Goal: Transaction & Acquisition: Purchase product/service

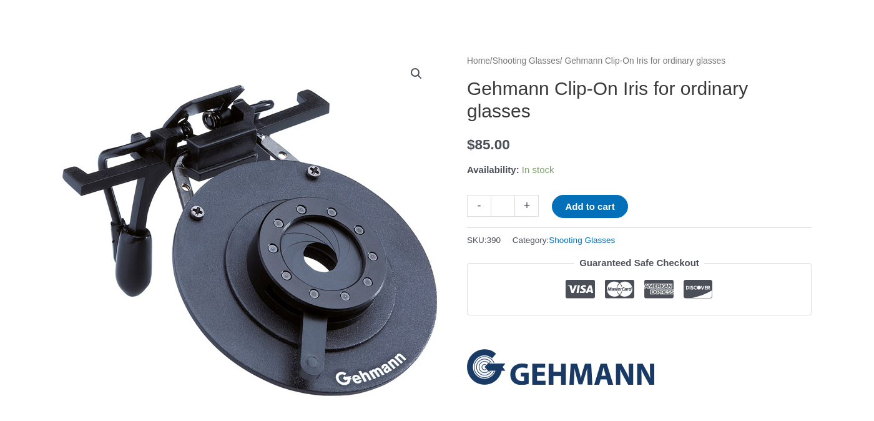
scroll to position [116, 0]
click at [552, 60] on link "Shooting Glasses" at bounding box center [525, 60] width 67 height 9
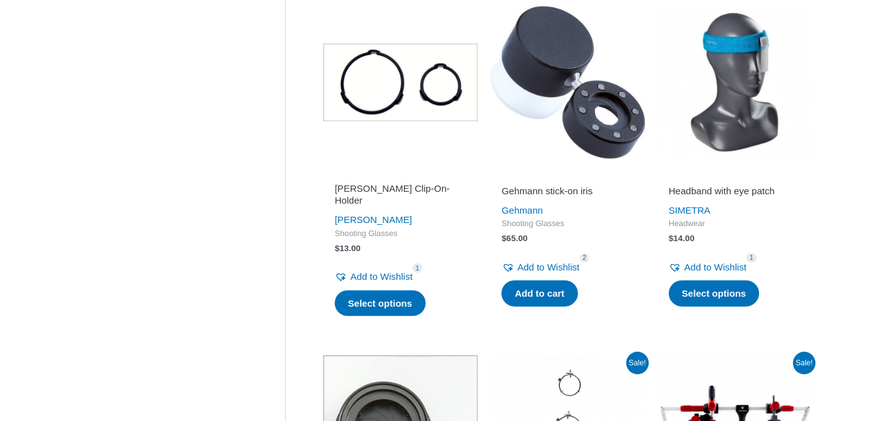
scroll to position [1380, 0]
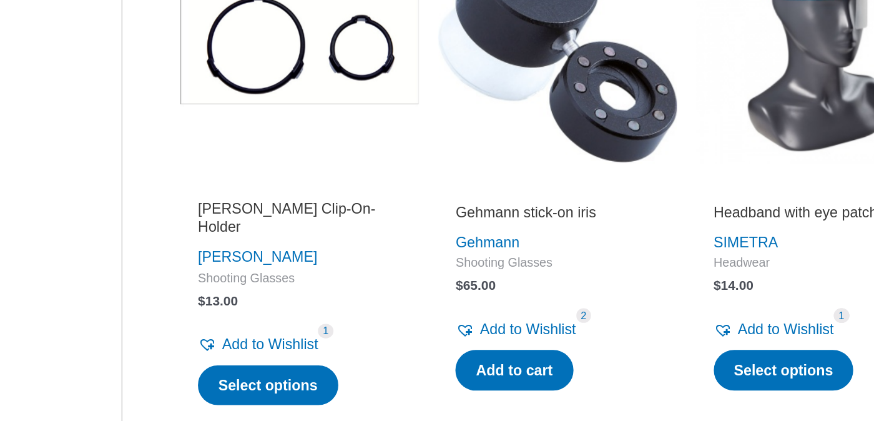
click at [585, 127] on img at bounding box center [567, 75] width 154 height 154
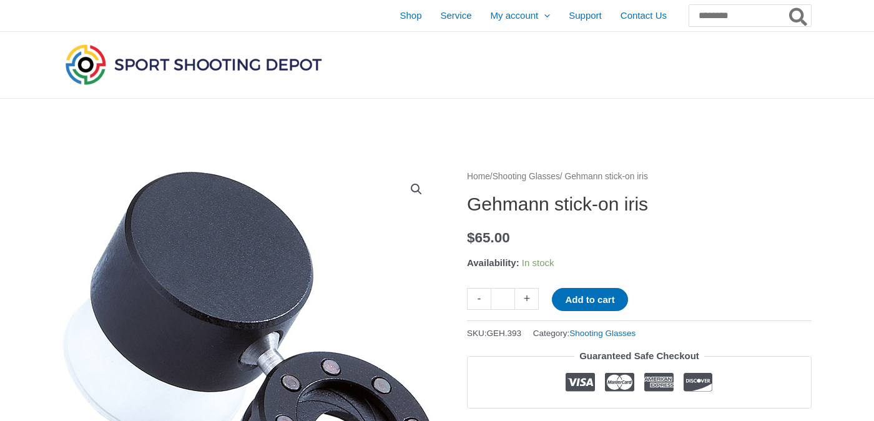
scroll to position [103, 0]
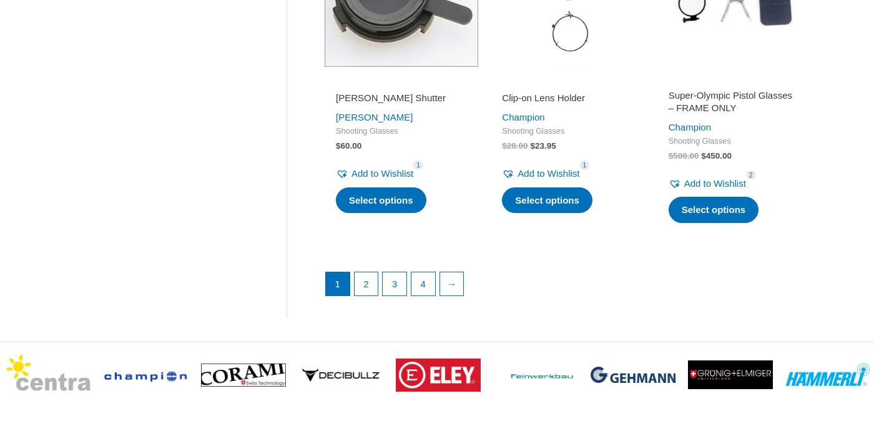
scroll to position [1775, 0]
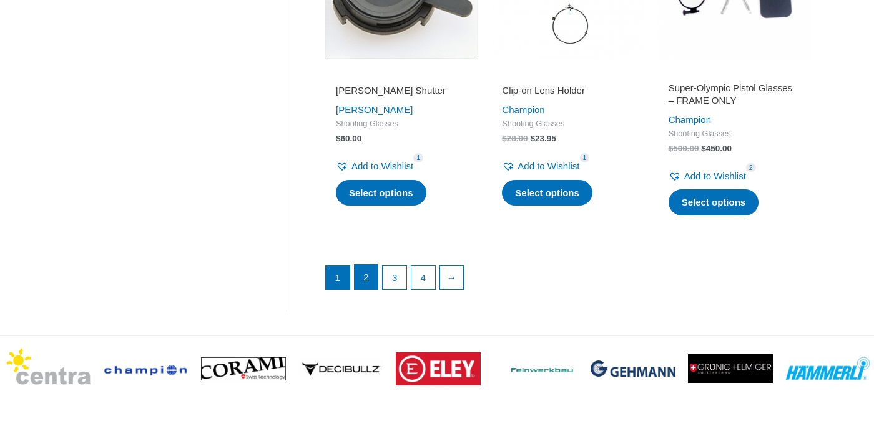
click at [365, 285] on link "2" at bounding box center [366, 277] width 24 height 25
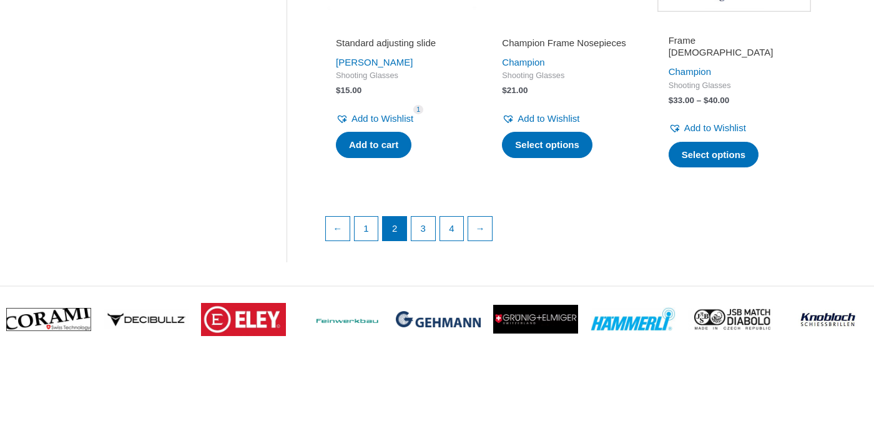
scroll to position [1843, 0]
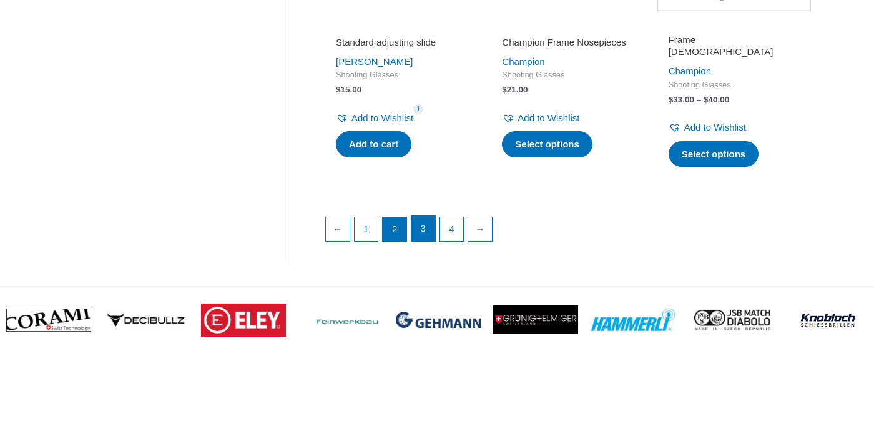
click at [424, 228] on link "3" at bounding box center [423, 228] width 24 height 25
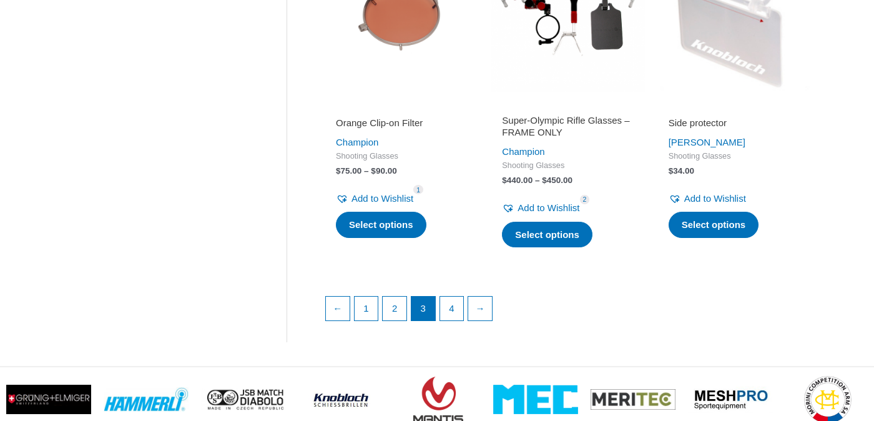
scroll to position [1824, 0]
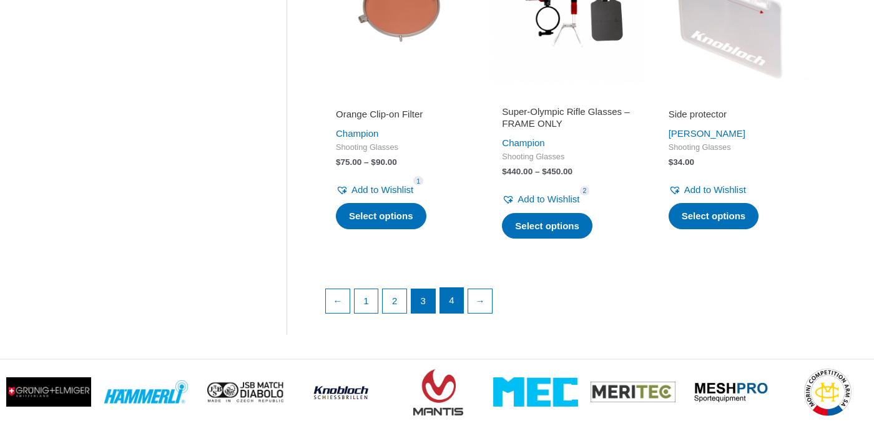
click at [457, 288] on link "4" at bounding box center [452, 300] width 24 height 25
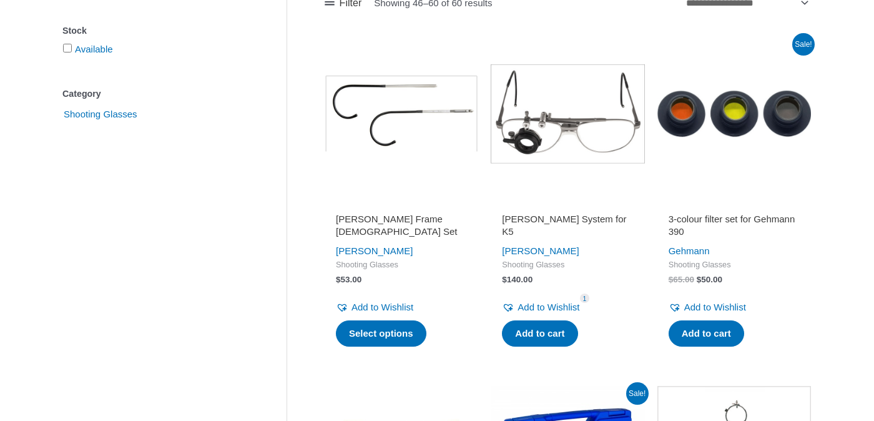
scroll to position [271, 0]
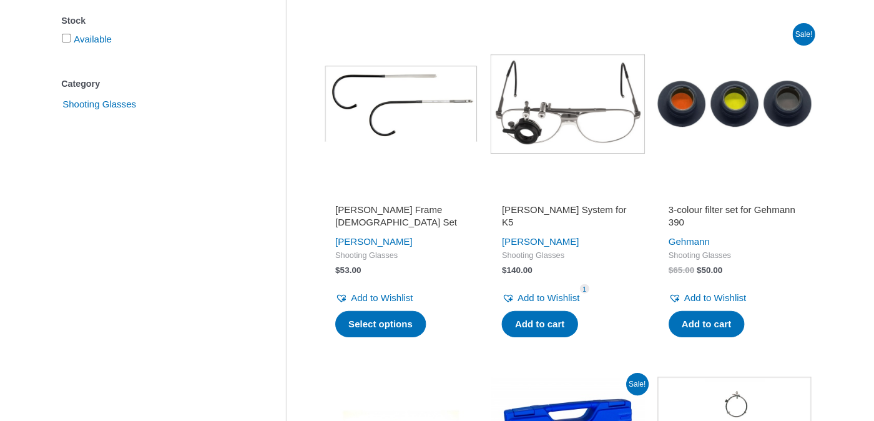
click at [535, 112] on img at bounding box center [567, 104] width 154 height 154
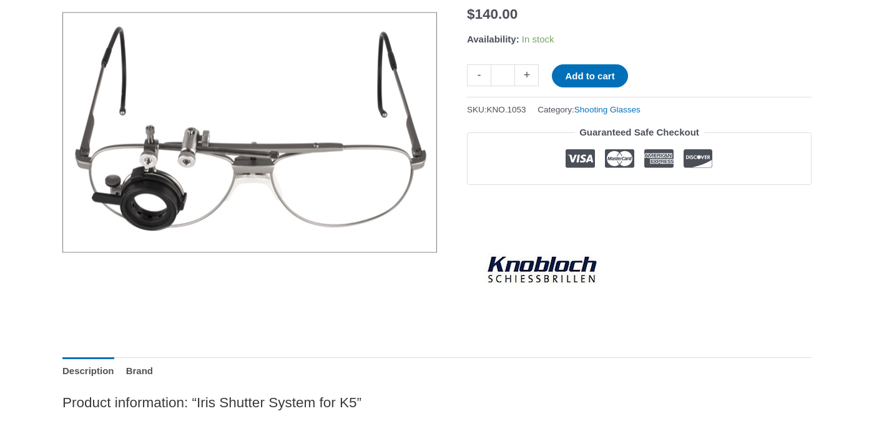
scroll to position [210, 0]
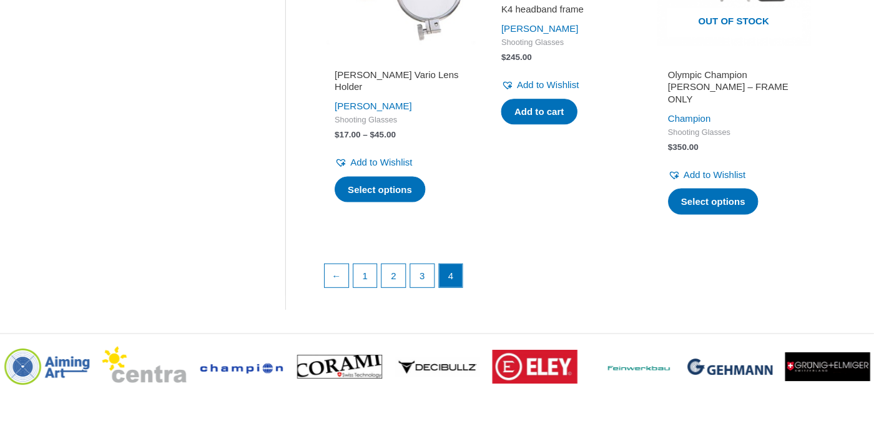
scroll to position [1838, 0]
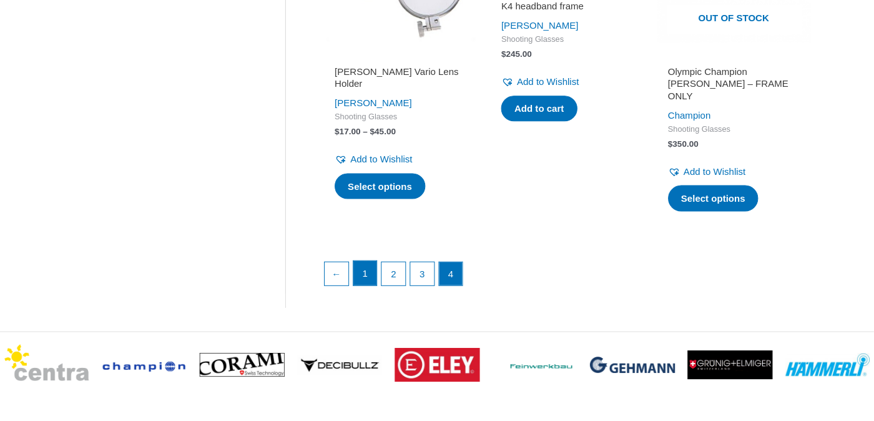
click at [375, 261] on link "1" at bounding box center [366, 273] width 24 height 25
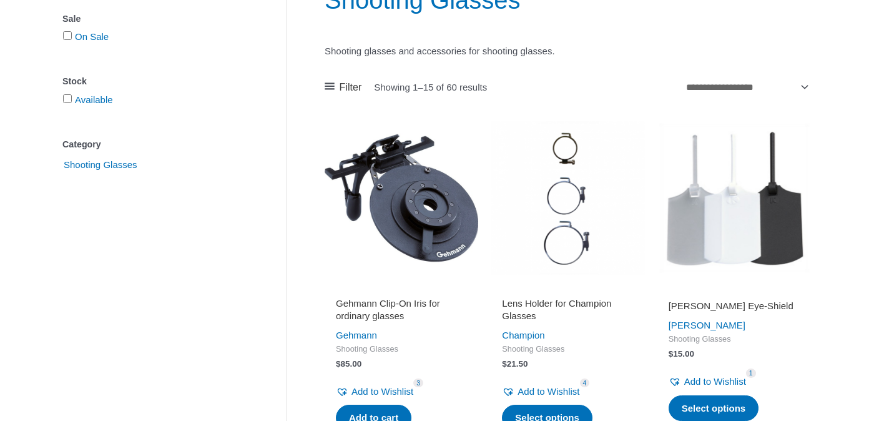
scroll to position [211, 0]
click at [404, 225] on img at bounding box center [401, 197] width 154 height 154
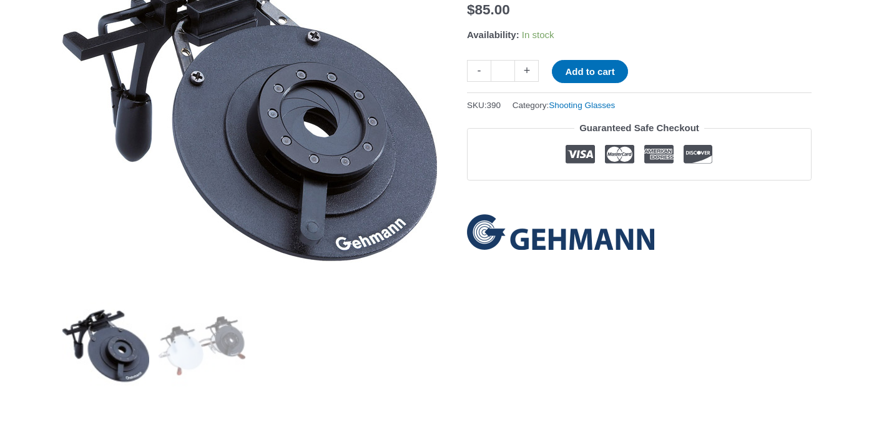
scroll to position [250, 0]
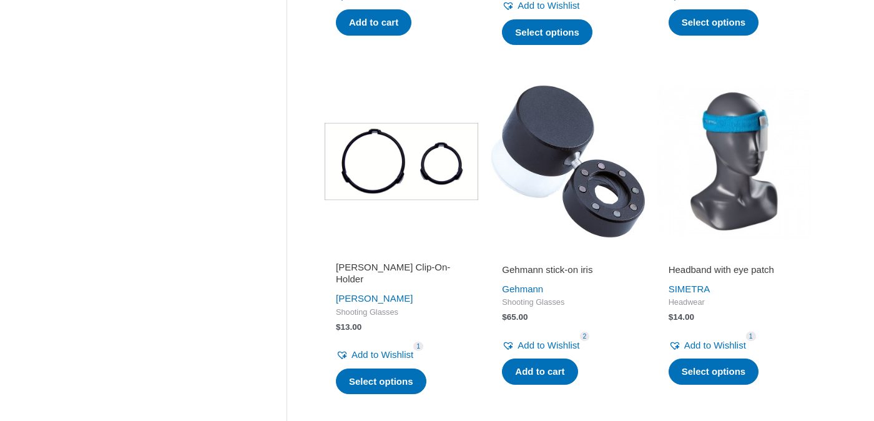
scroll to position [1296, 0]
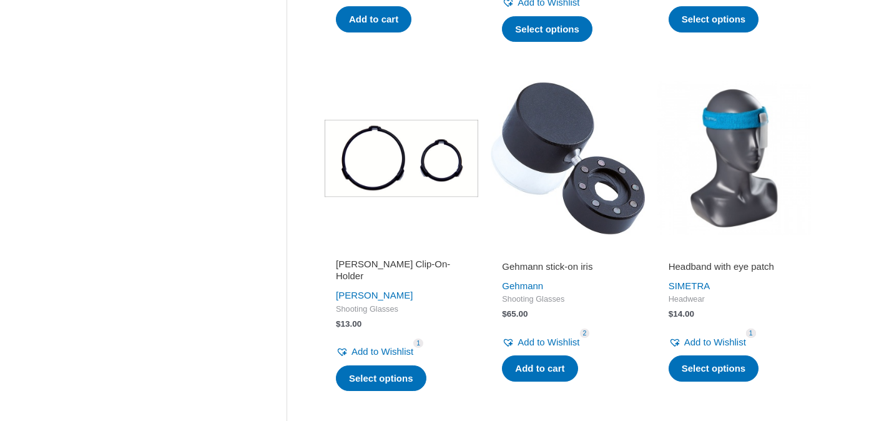
click at [540, 180] on img at bounding box center [567, 158] width 154 height 154
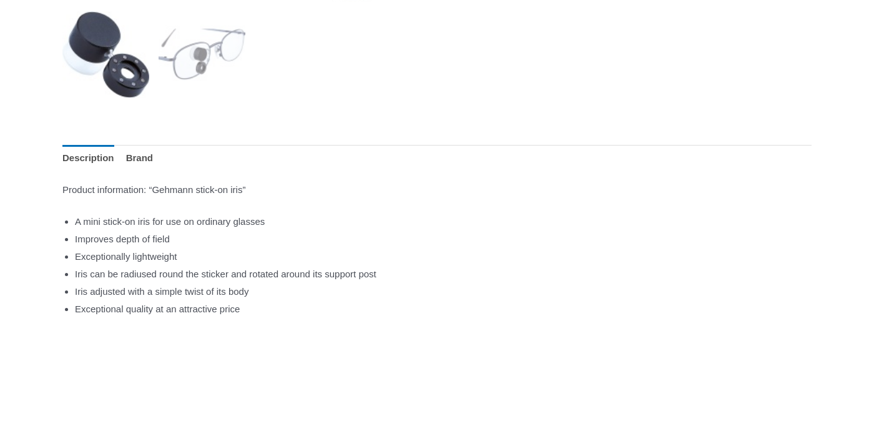
scroll to position [530, 0]
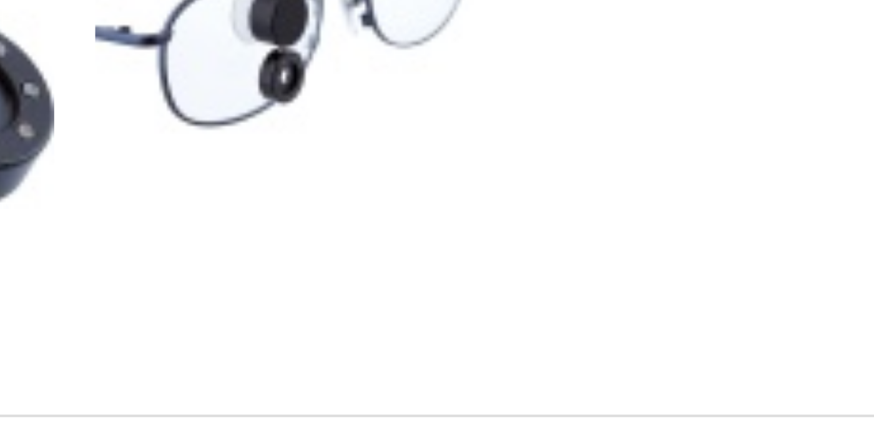
drag, startPoint x: 188, startPoint y: 76, endPoint x: 185, endPoint y: 107, distance: 31.4
click at [185, 107] on img at bounding box center [202, 65] width 87 height 87
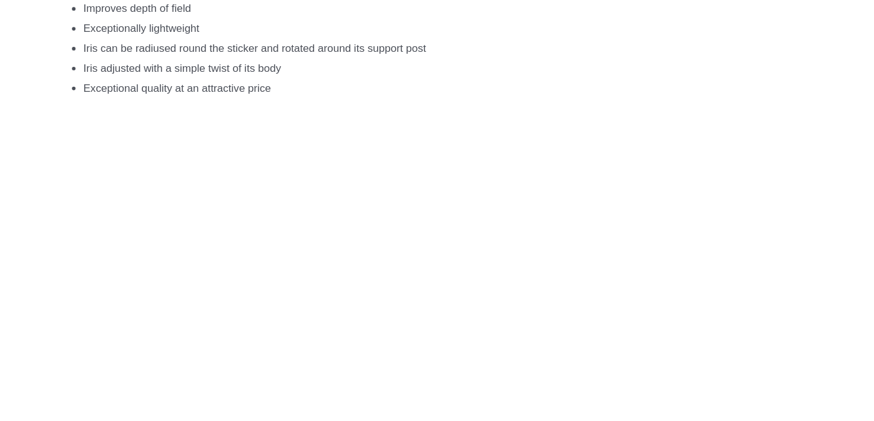
scroll to position [748, 0]
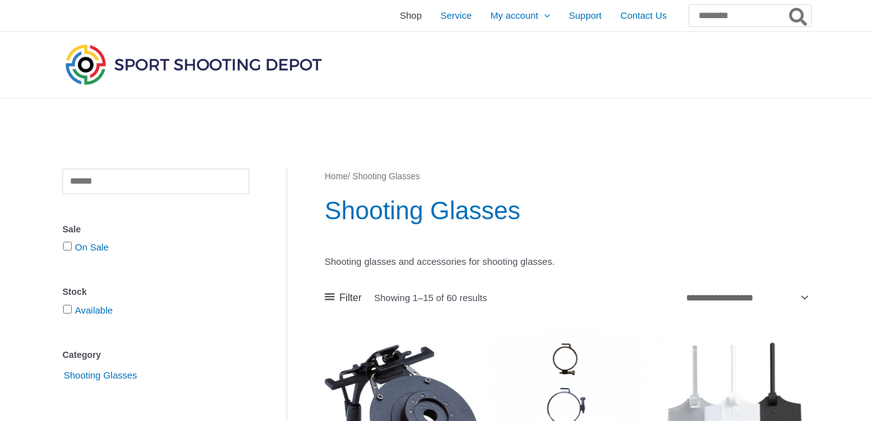
click at [399, 16] on span "Shop" at bounding box center [410, 15] width 22 height 31
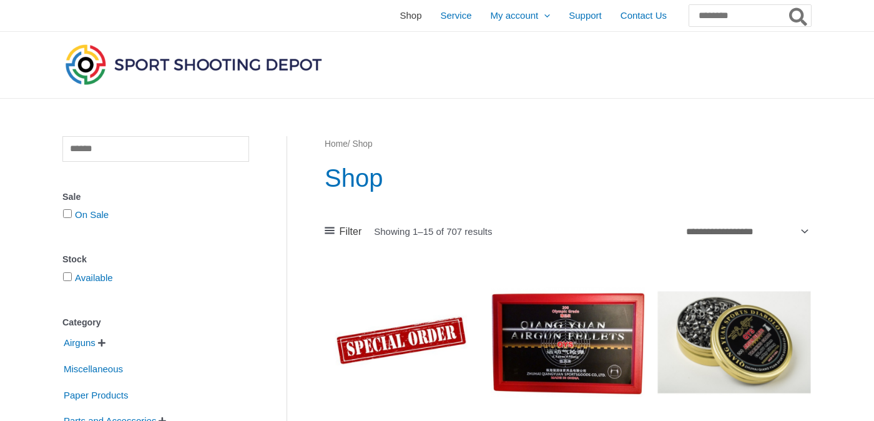
click at [399, 14] on span "Shop" at bounding box center [410, 15] width 22 height 31
click at [441, 12] on span "Service" at bounding box center [456, 15] width 31 height 31
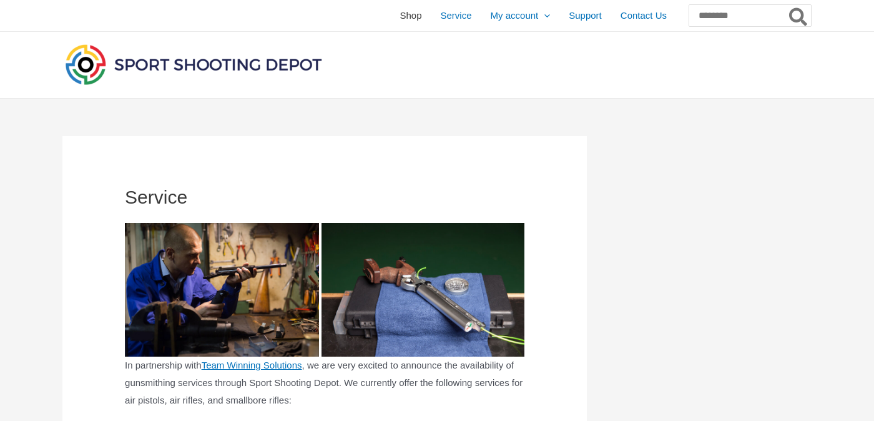
click at [399, 17] on span "Shop" at bounding box center [410, 15] width 22 height 31
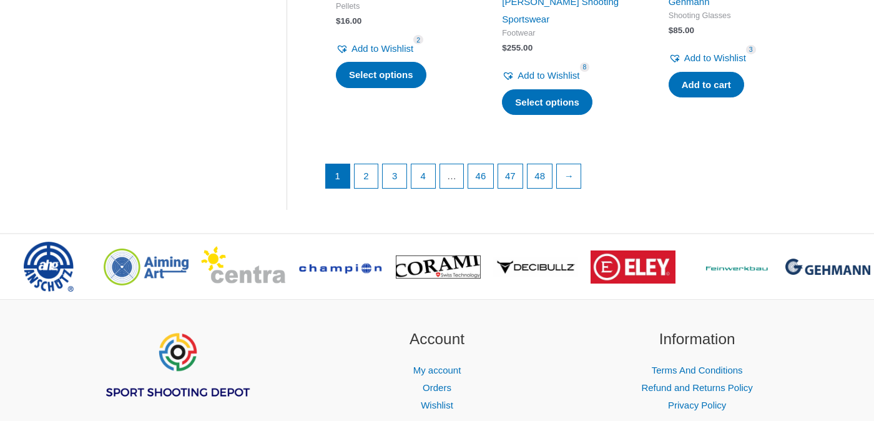
scroll to position [1892, 0]
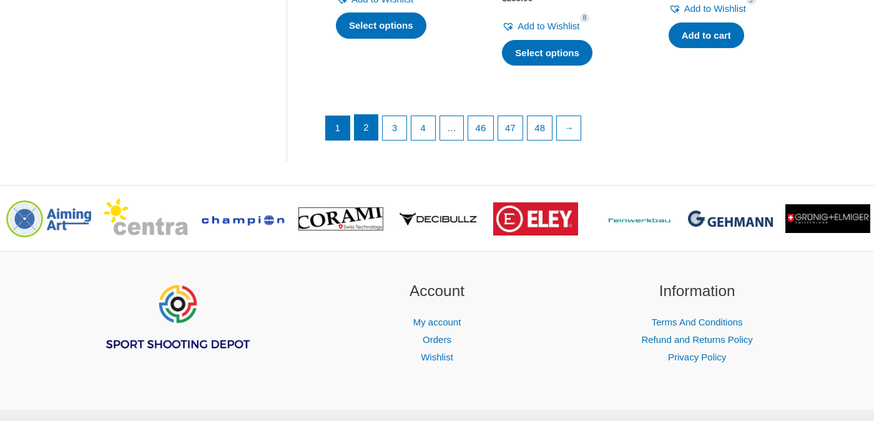
click at [371, 115] on link "2" at bounding box center [366, 127] width 24 height 25
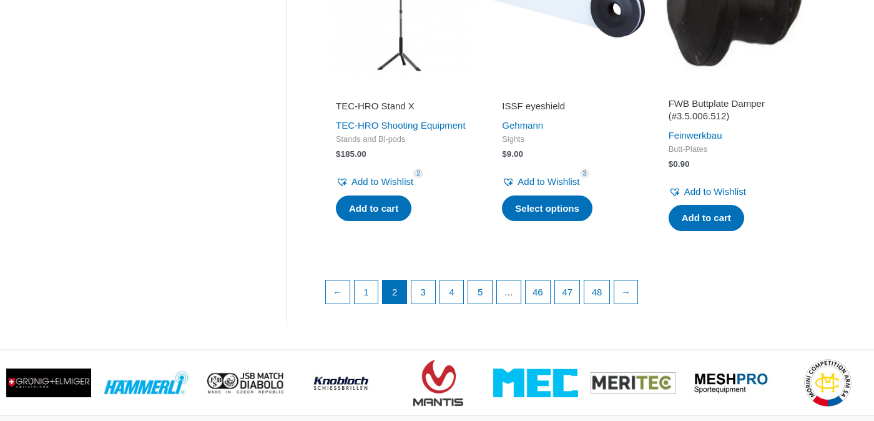
scroll to position [1720, 0]
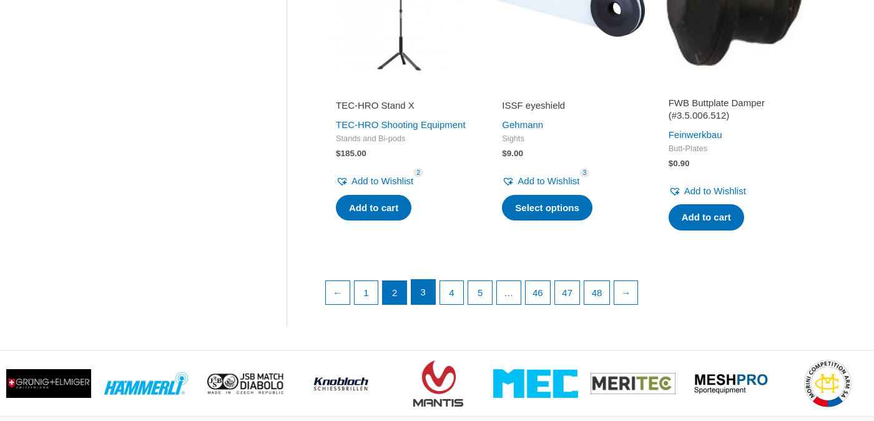
click at [432, 296] on link "3" at bounding box center [423, 292] width 24 height 25
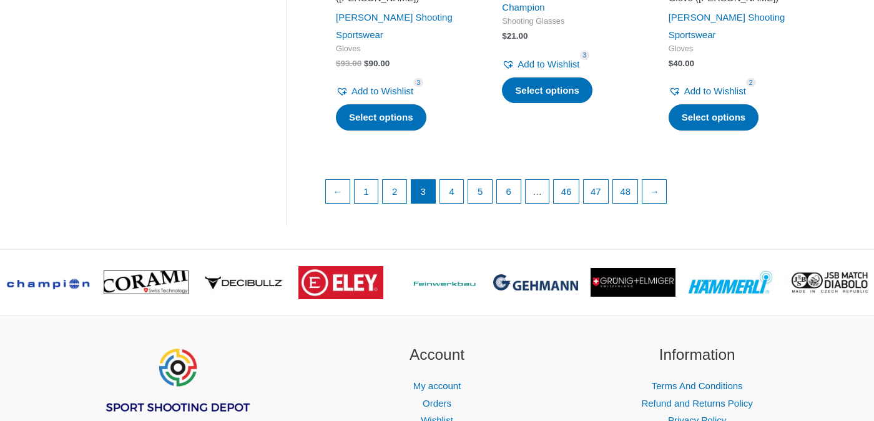
scroll to position [1905, 0]
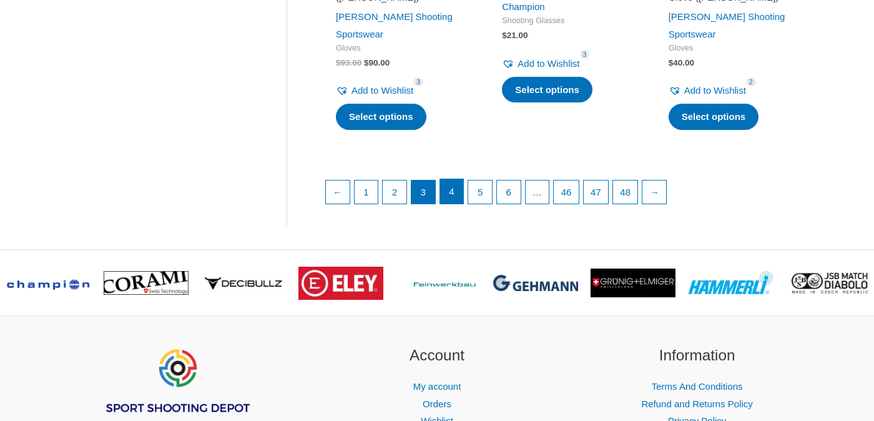
click at [457, 179] on link "4" at bounding box center [452, 191] width 24 height 25
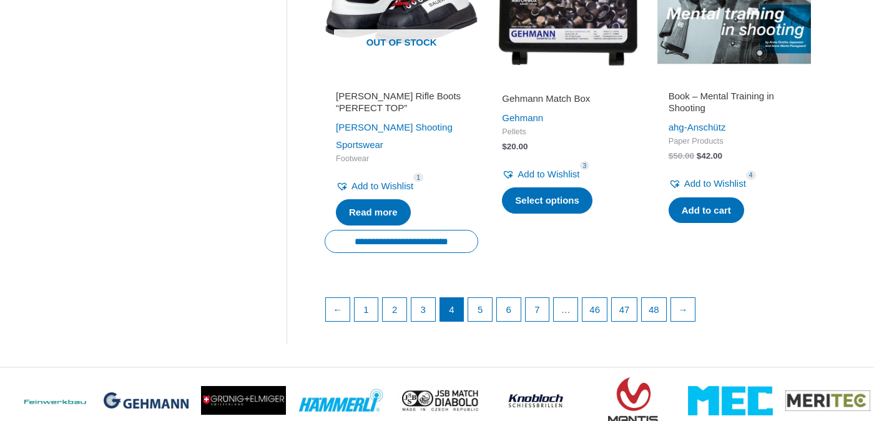
scroll to position [1876, 0]
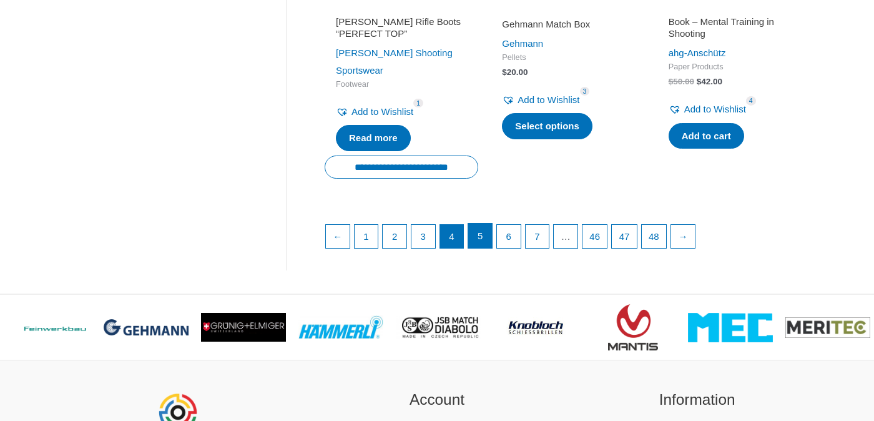
click at [479, 223] on link "5" at bounding box center [480, 235] width 24 height 25
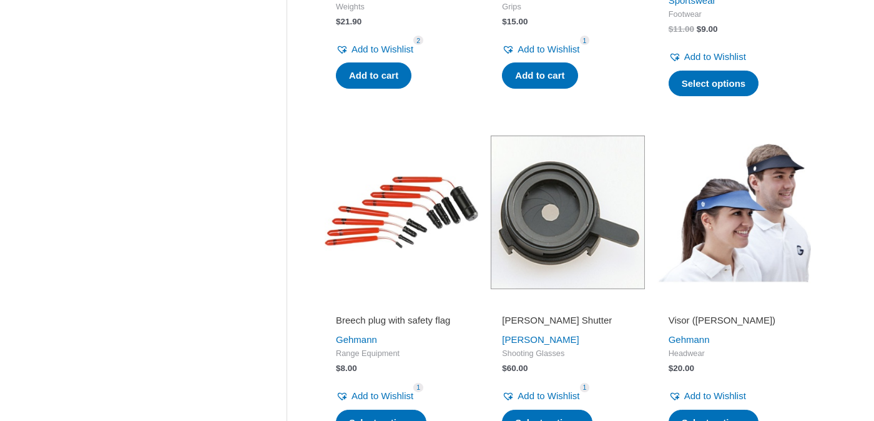
scroll to position [1237, 0]
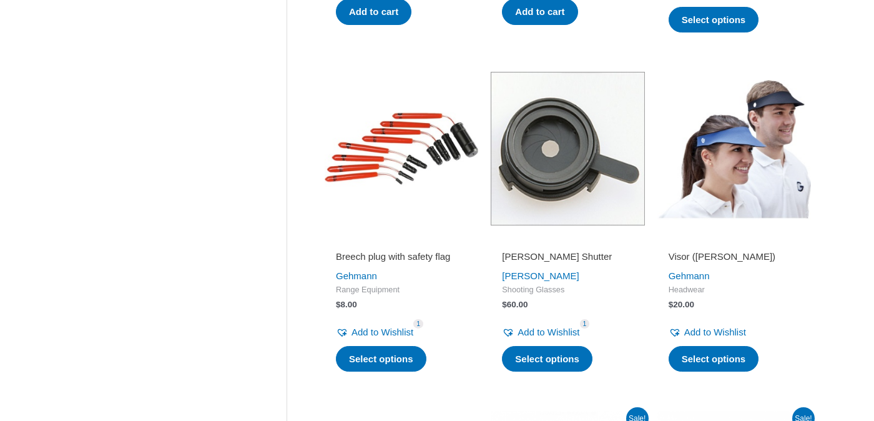
click at [557, 177] on img at bounding box center [567, 149] width 154 height 154
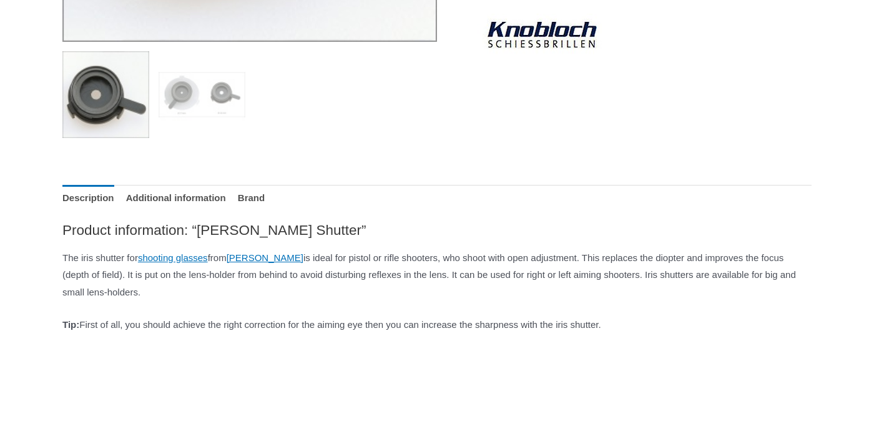
scroll to position [502, 0]
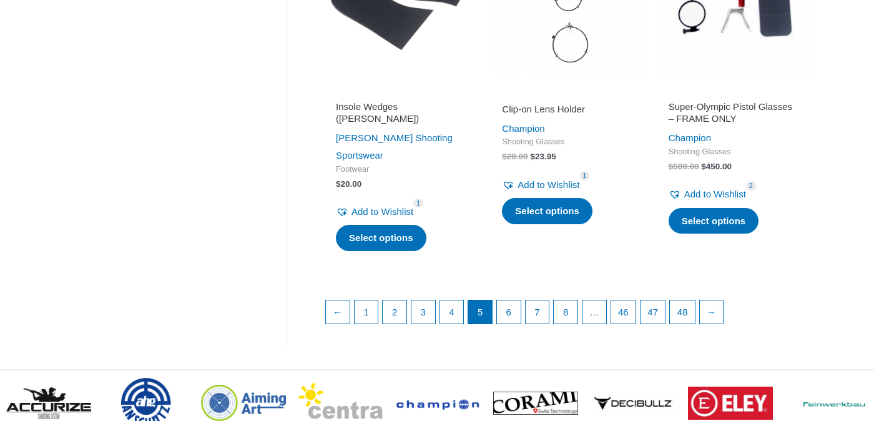
scroll to position [1684, 0]
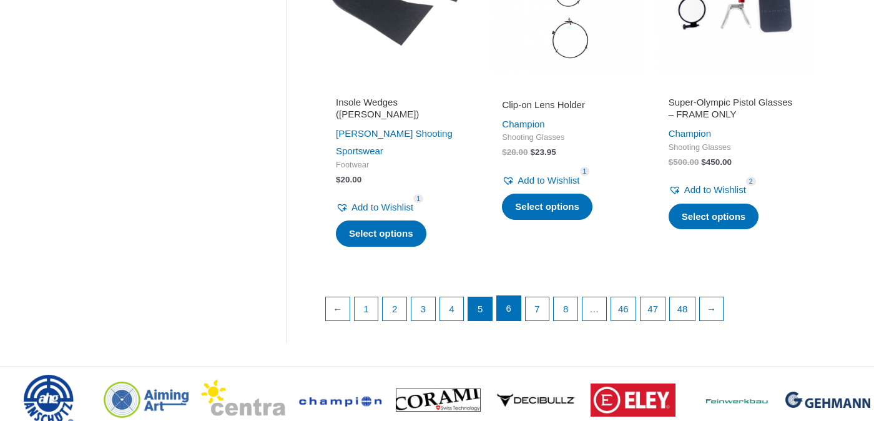
click at [519, 300] on link "6" at bounding box center [509, 308] width 24 height 25
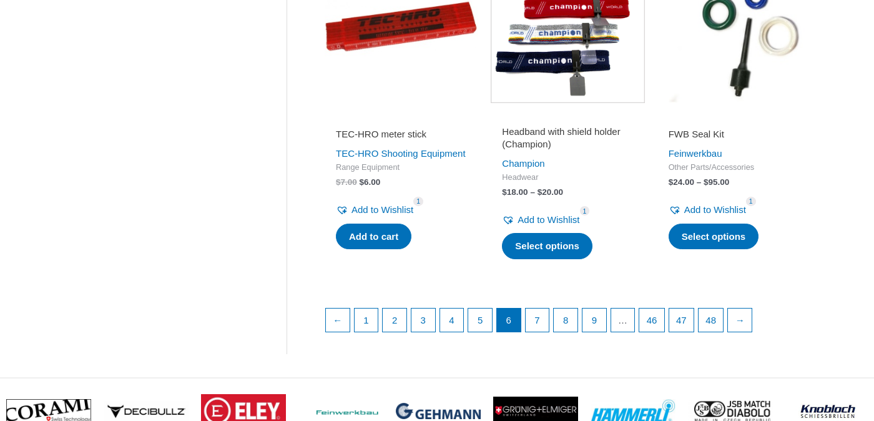
scroll to position [1823, 0]
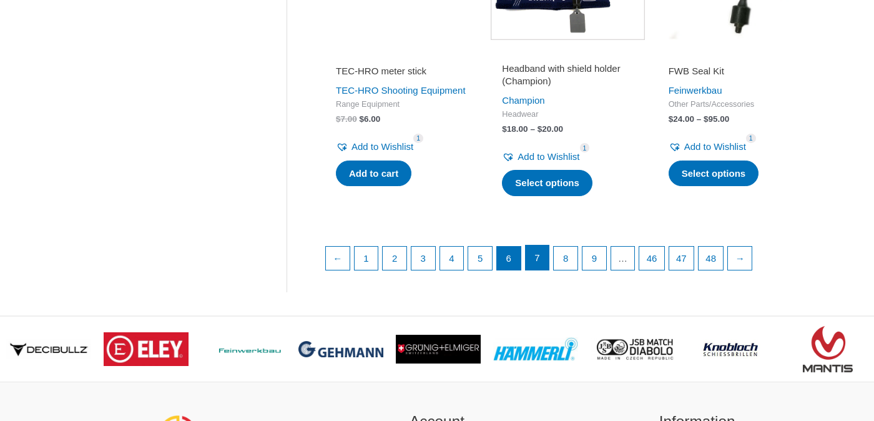
click at [539, 270] on link "7" at bounding box center [537, 257] width 24 height 25
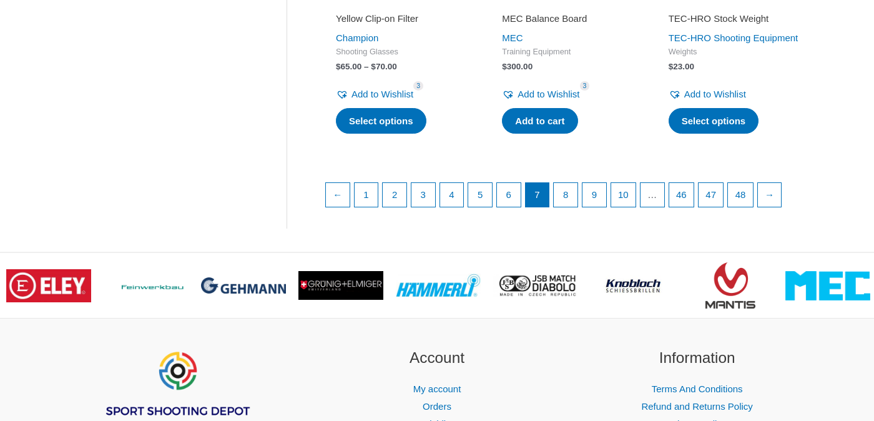
scroll to position [1926, 0]
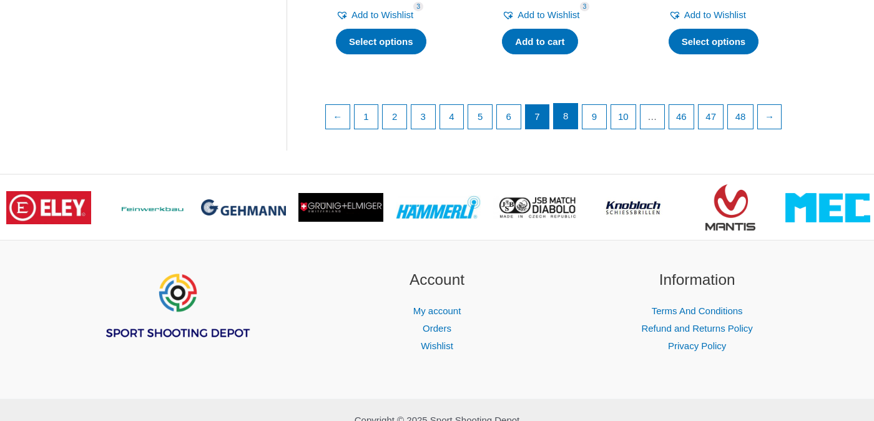
click at [568, 126] on link "8" at bounding box center [566, 116] width 24 height 25
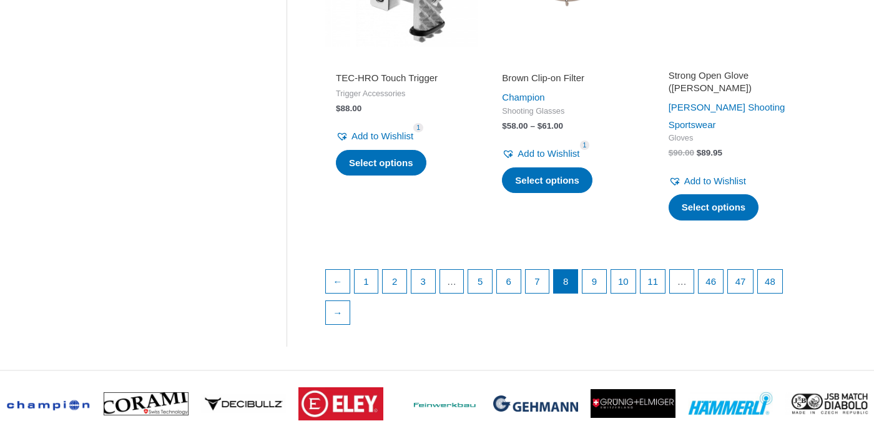
scroll to position [1840, 0]
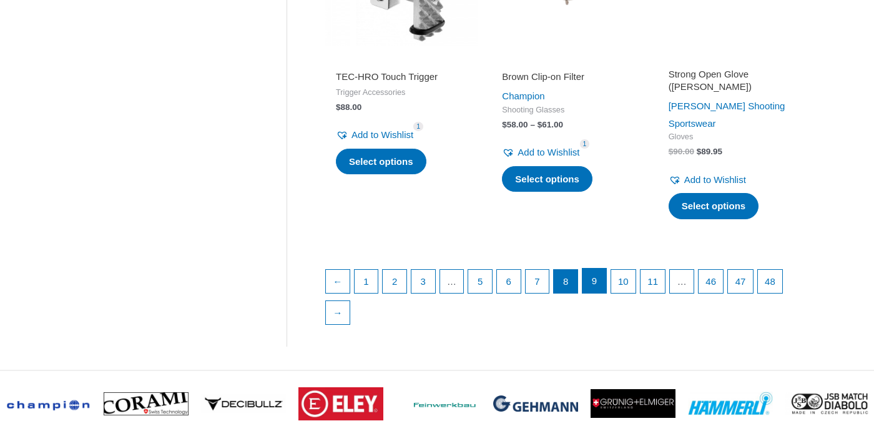
click at [596, 268] on link "9" at bounding box center [594, 280] width 24 height 25
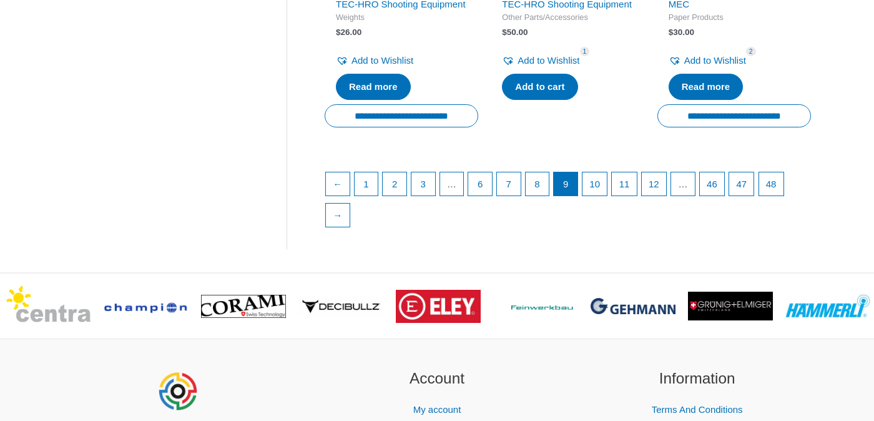
scroll to position [1945, 0]
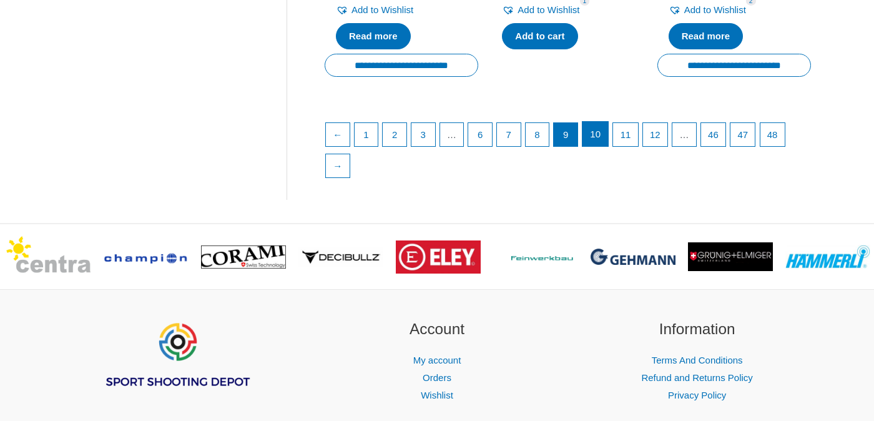
click at [601, 147] on link "10" at bounding box center [595, 134] width 26 height 25
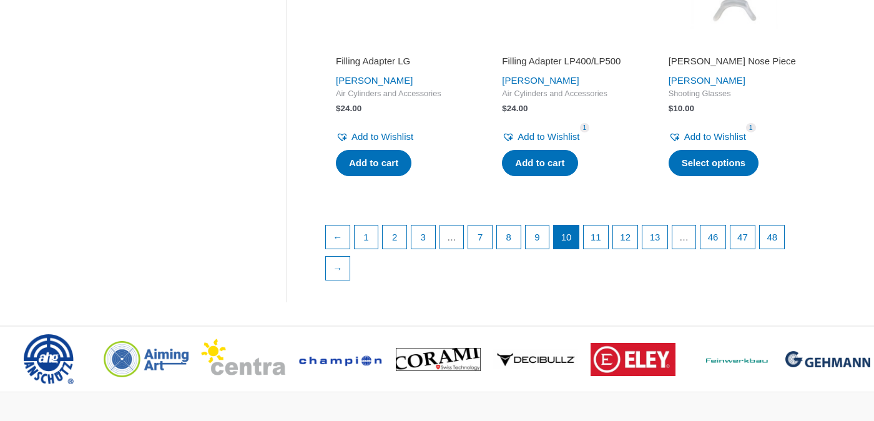
scroll to position [1885, 0]
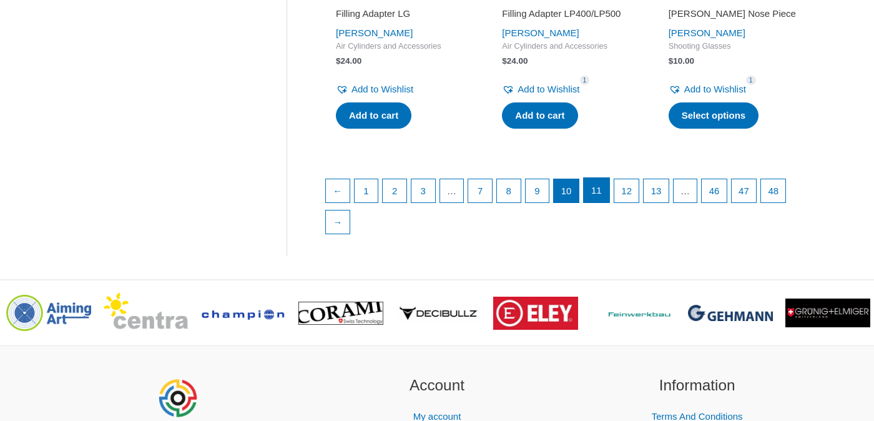
click at [604, 193] on link "11" at bounding box center [596, 190] width 26 height 25
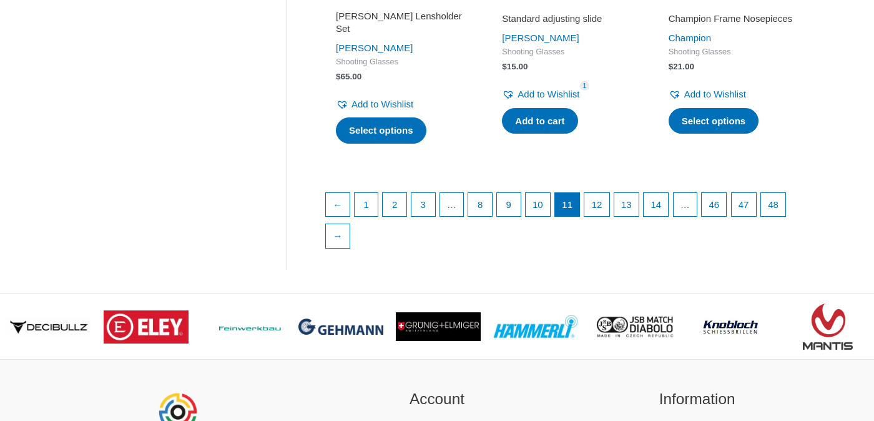
scroll to position [1872, 0]
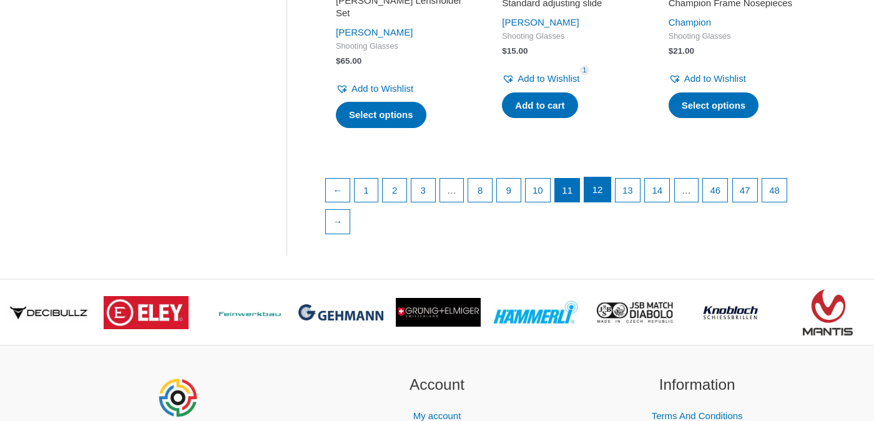
click at [601, 202] on link "12" at bounding box center [597, 189] width 26 height 25
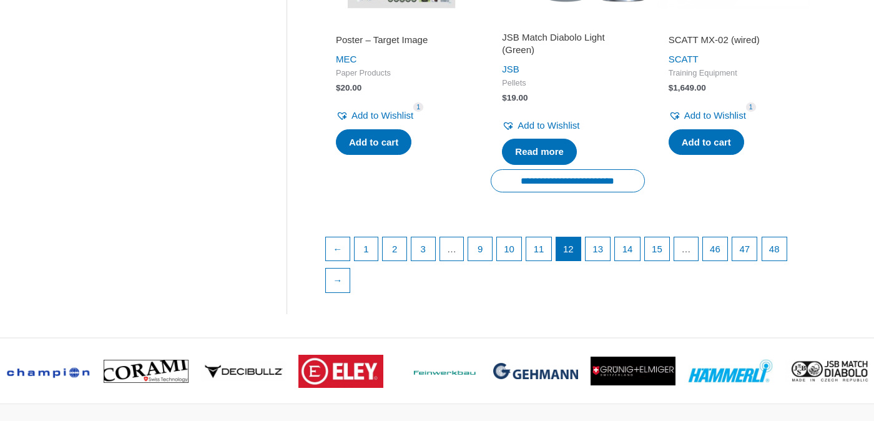
scroll to position [1897, 0]
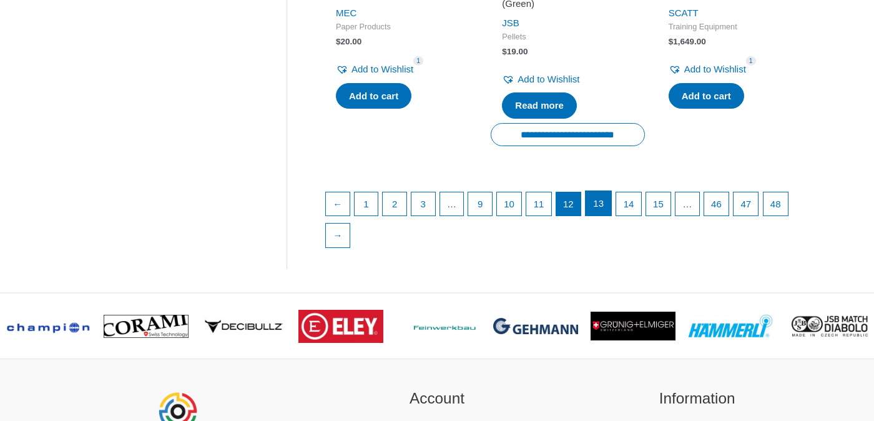
click at [611, 207] on link "13" at bounding box center [598, 203] width 26 height 25
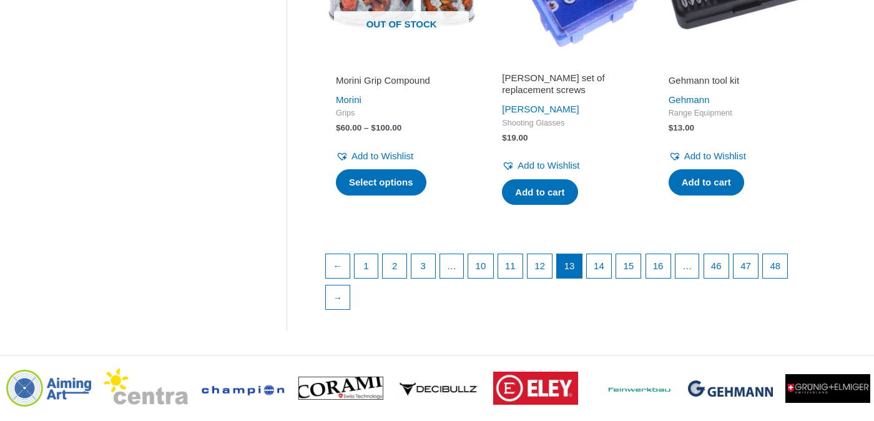
scroll to position [1797, 0]
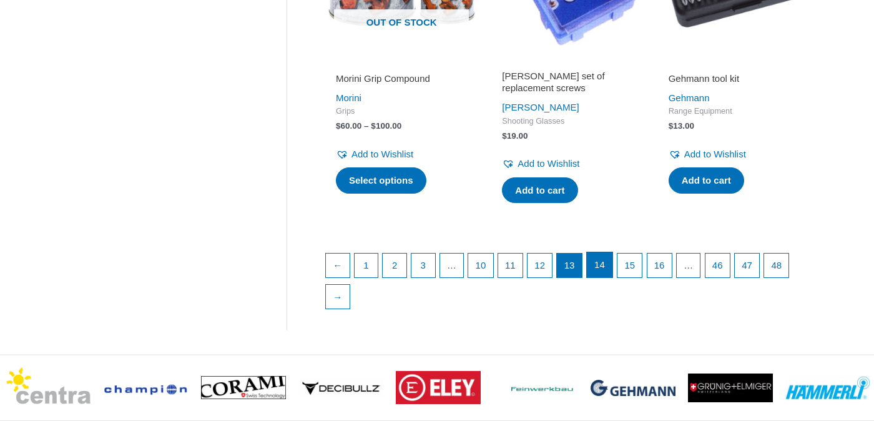
click at [609, 271] on link "14" at bounding box center [600, 264] width 26 height 25
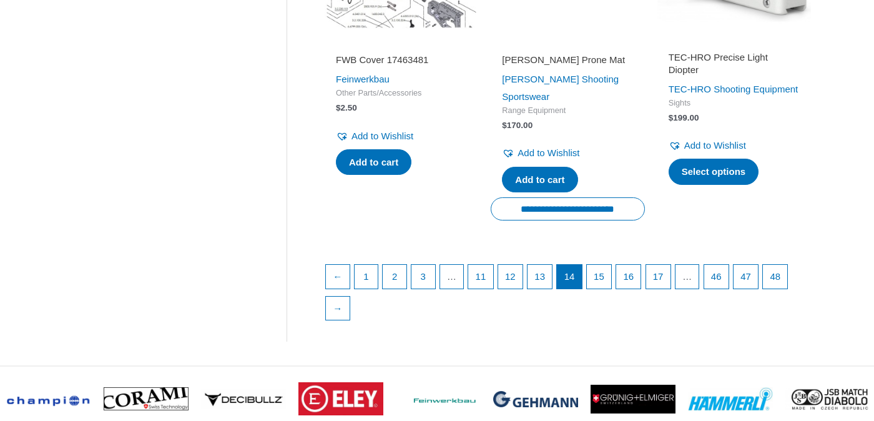
scroll to position [1888, 0]
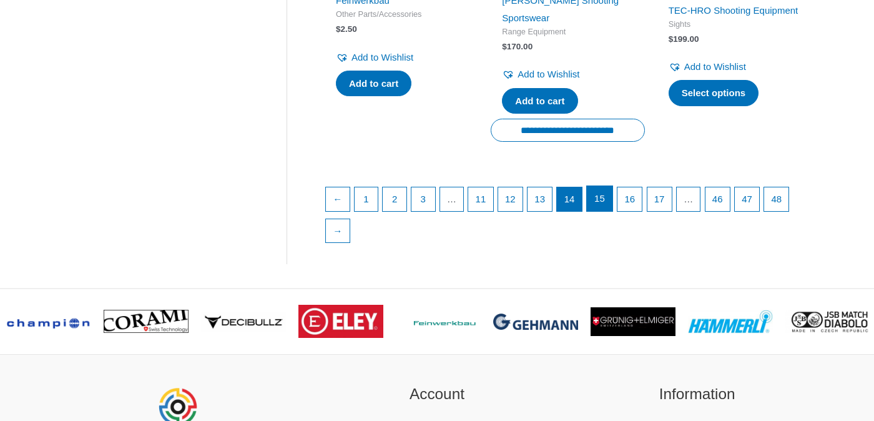
click at [610, 203] on link "15" at bounding box center [600, 198] width 26 height 25
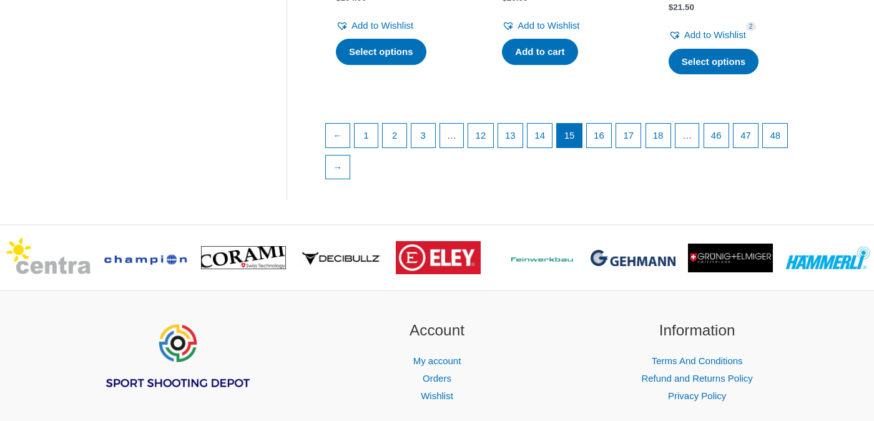
scroll to position [1999, 0]
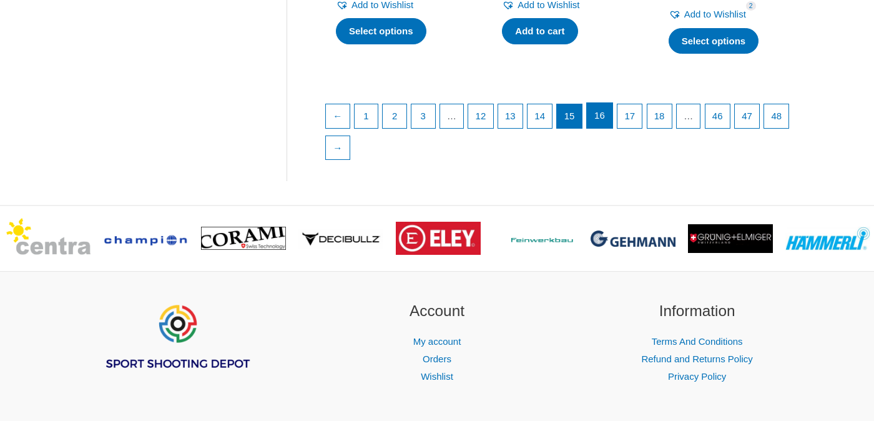
click at [610, 128] on link "16" at bounding box center [600, 115] width 26 height 25
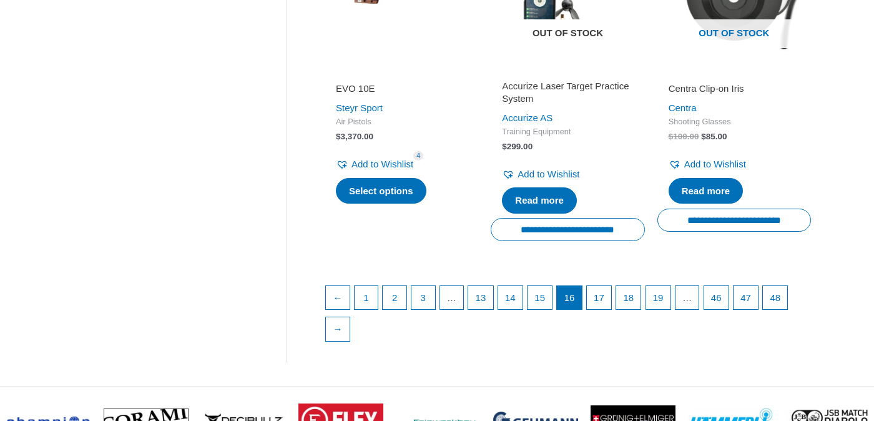
scroll to position [1830, 0]
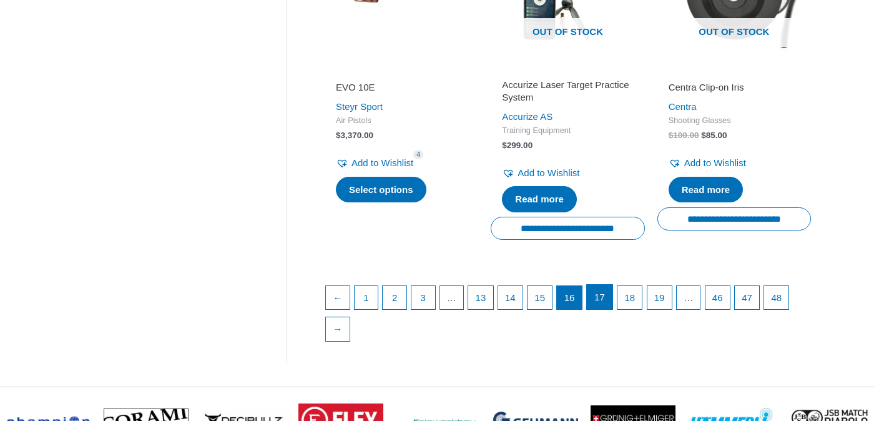
click at [612, 310] on link "17" at bounding box center [600, 297] width 26 height 25
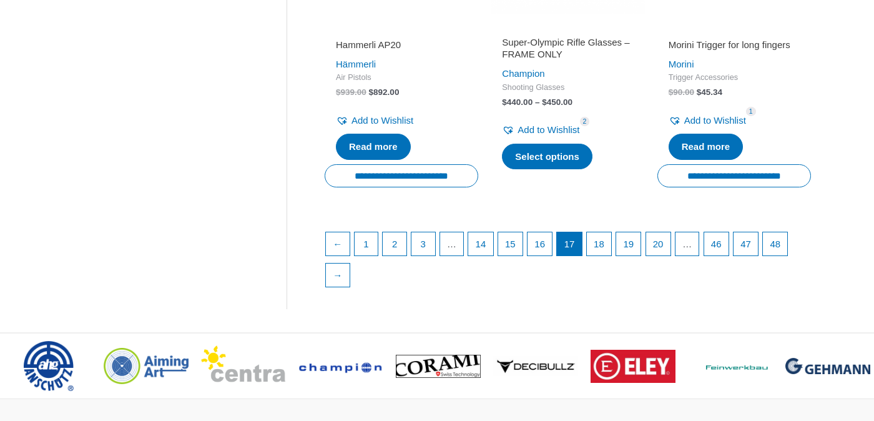
scroll to position [1891, 0]
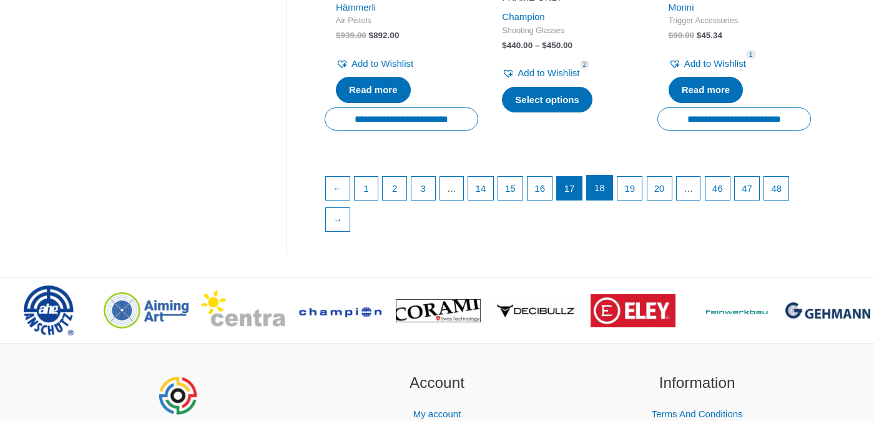
click at [610, 177] on link "18" at bounding box center [600, 187] width 26 height 25
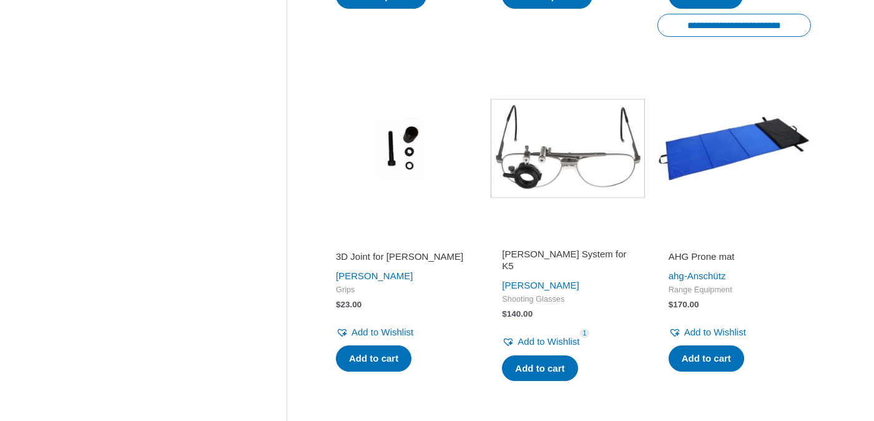
scroll to position [1617, 0]
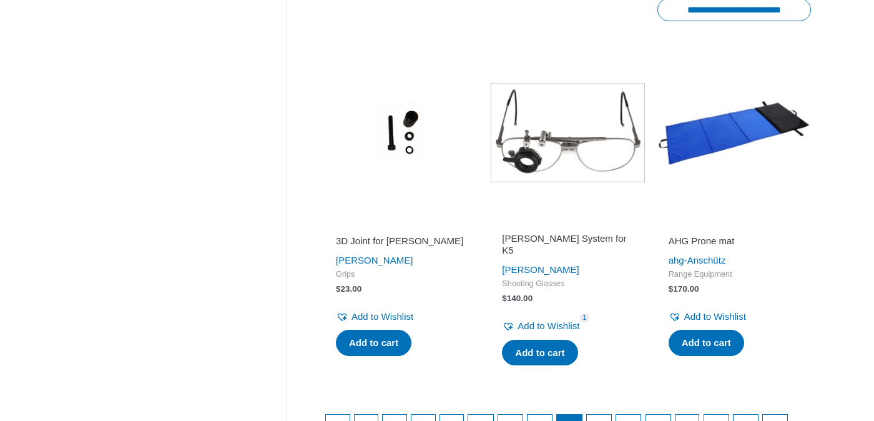
click at [534, 152] on img at bounding box center [567, 133] width 154 height 154
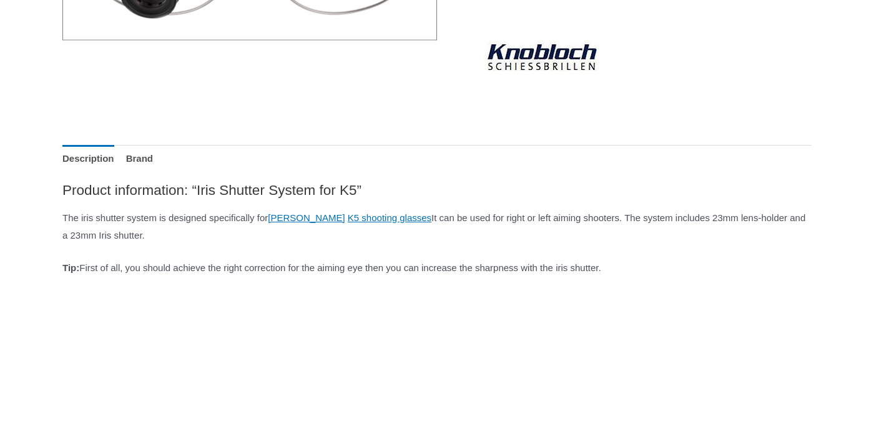
scroll to position [439, 0]
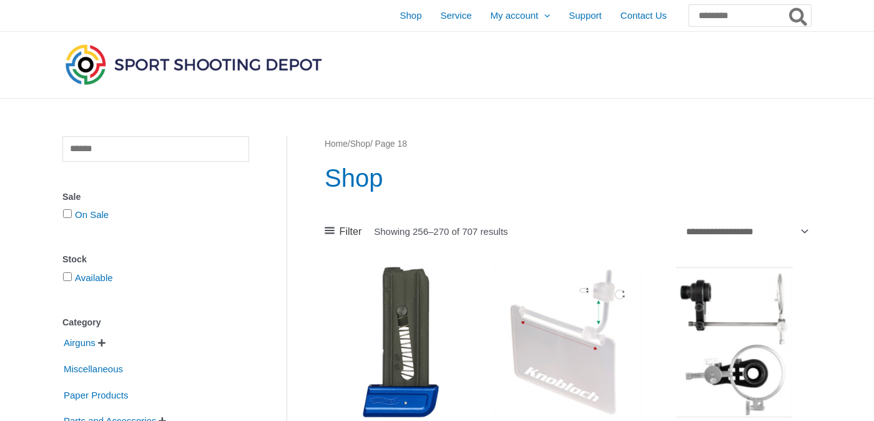
scroll to position [1617, 0]
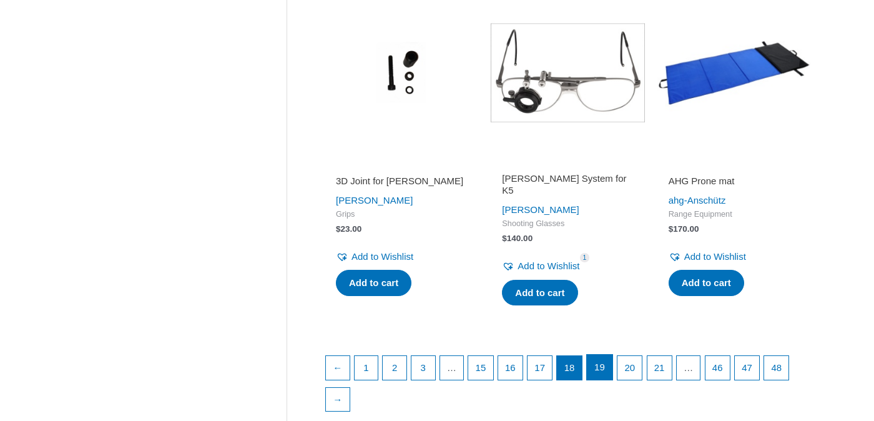
click at [612, 362] on link "19" at bounding box center [600, 366] width 26 height 25
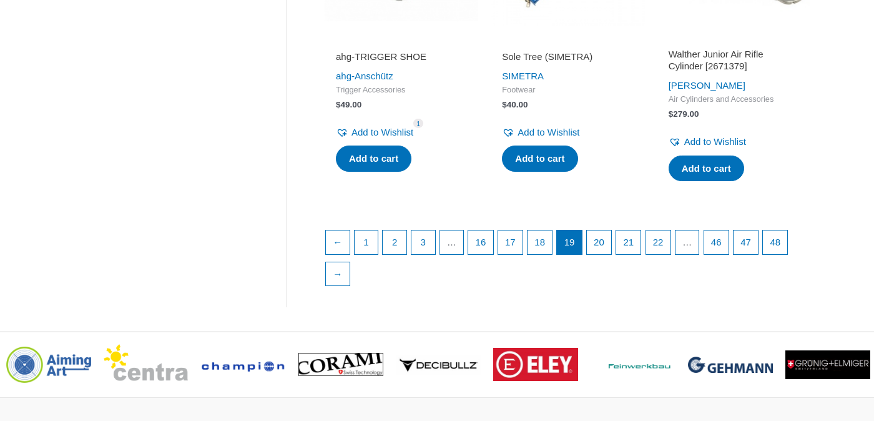
scroll to position [1805, 0]
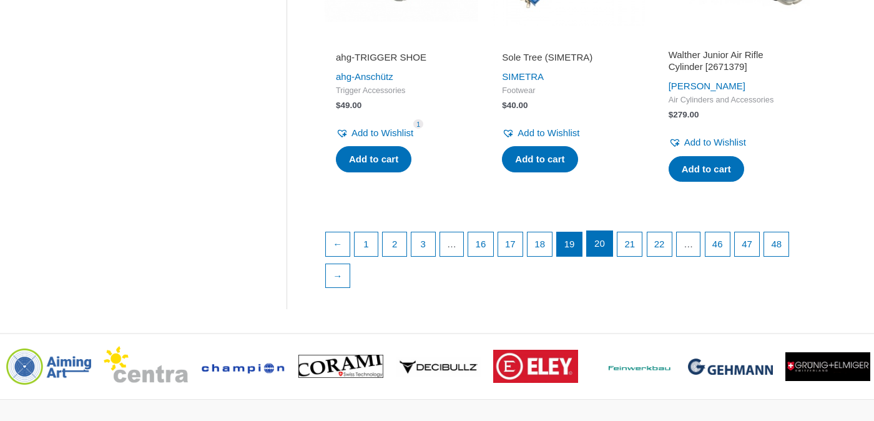
click at [612, 256] on link "20" at bounding box center [600, 243] width 26 height 25
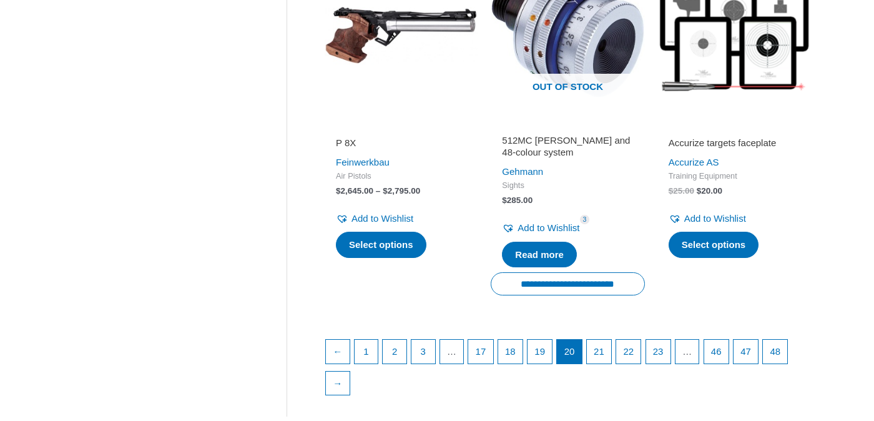
scroll to position [1724, 0]
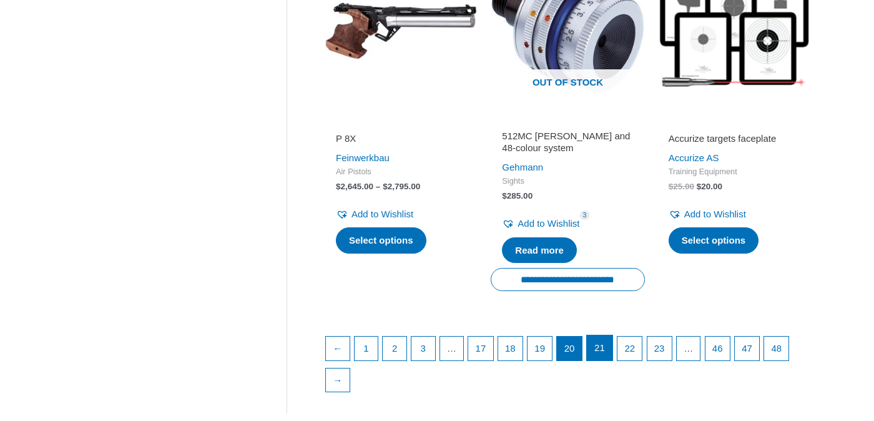
click at [612, 360] on link "21" at bounding box center [600, 347] width 26 height 25
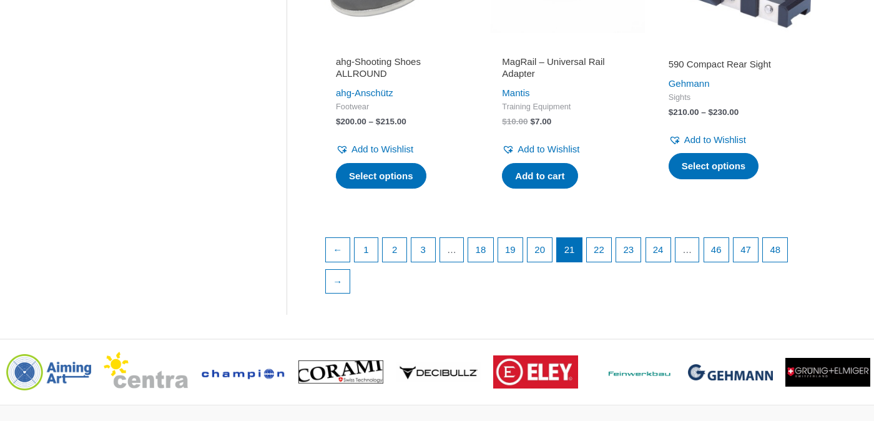
scroll to position [1844, 0]
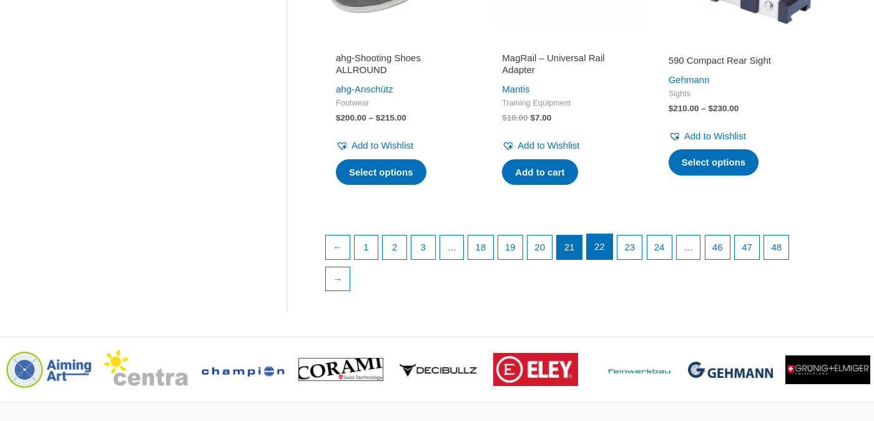
click at [609, 249] on link "22" at bounding box center [600, 246] width 26 height 25
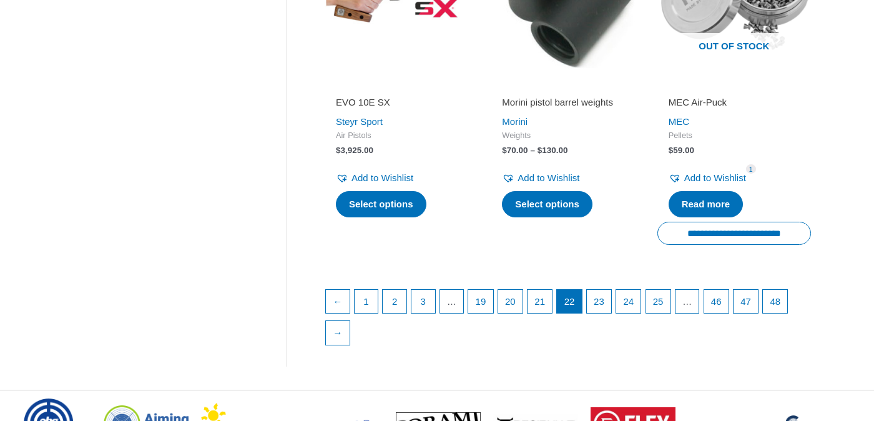
scroll to position [1893, 0]
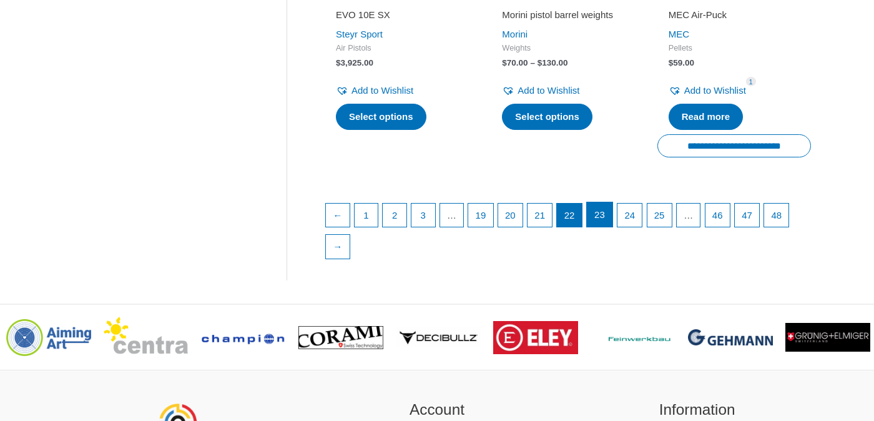
click at [607, 213] on link "23" at bounding box center [600, 214] width 26 height 25
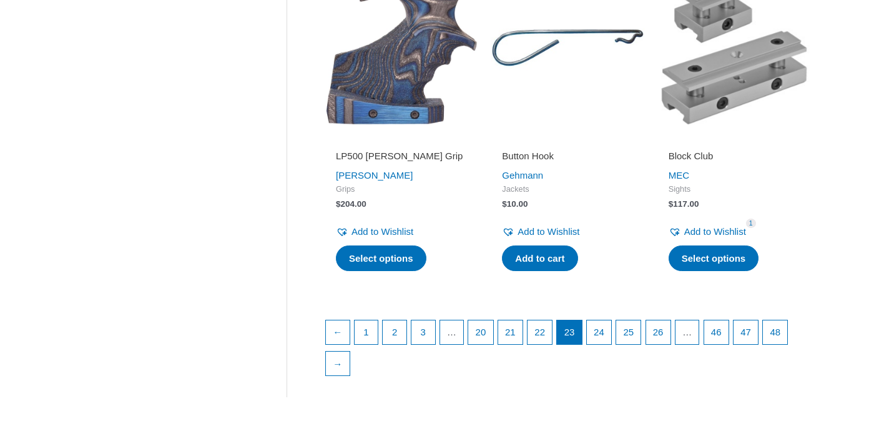
scroll to position [1783, 0]
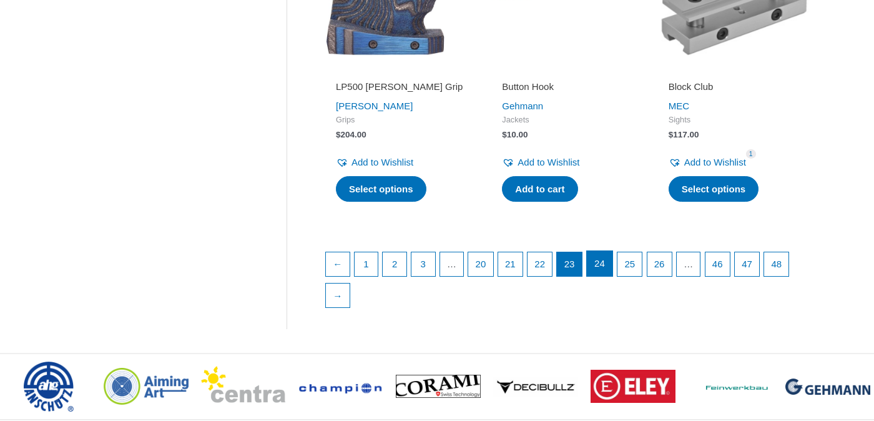
click at [612, 256] on link "24" at bounding box center [600, 263] width 26 height 25
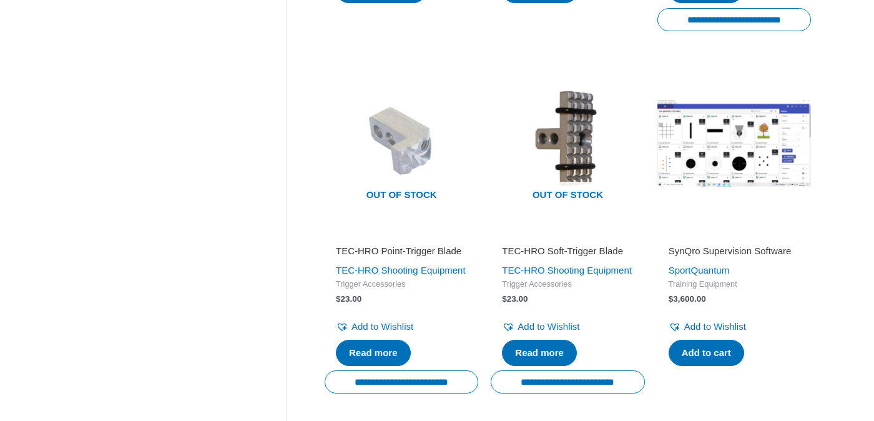
scroll to position [1718, 0]
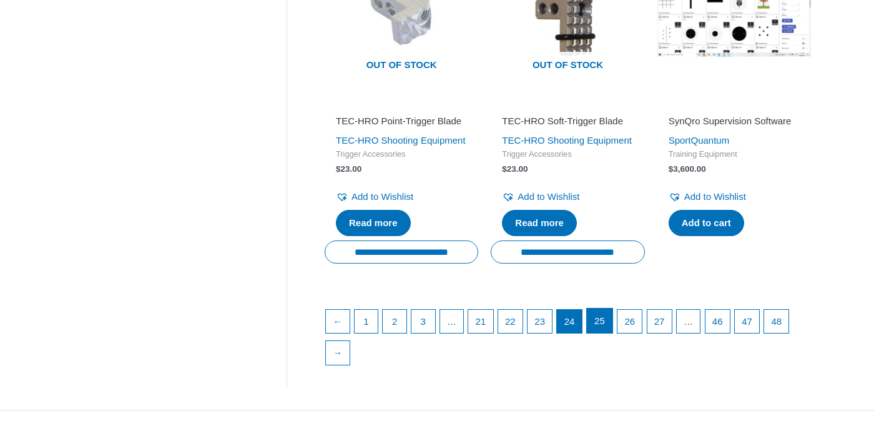
click at [612, 333] on link "25" at bounding box center [600, 320] width 26 height 25
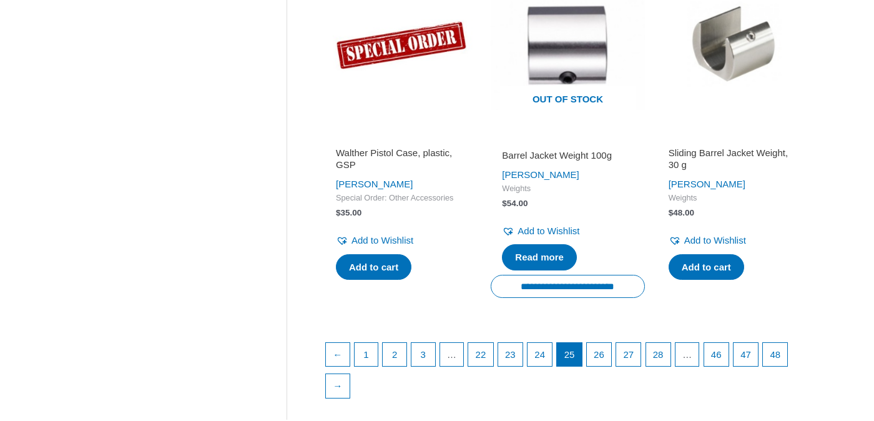
scroll to position [1736, 0]
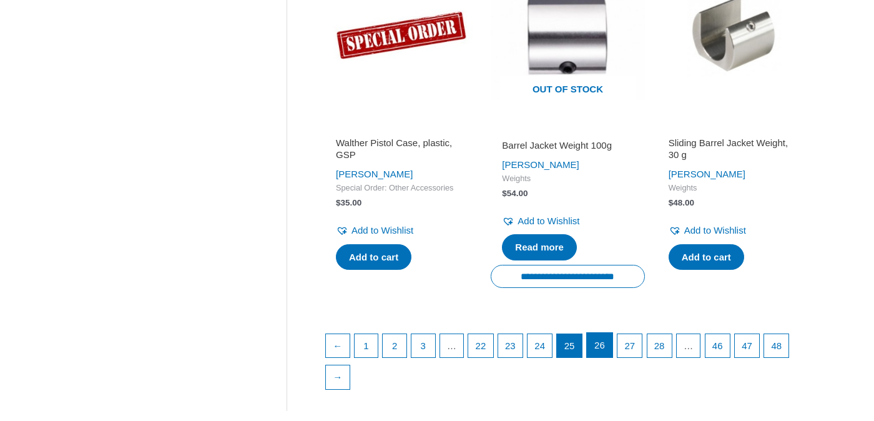
click at [612, 354] on link "26" at bounding box center [600, 345] width 26 height 25
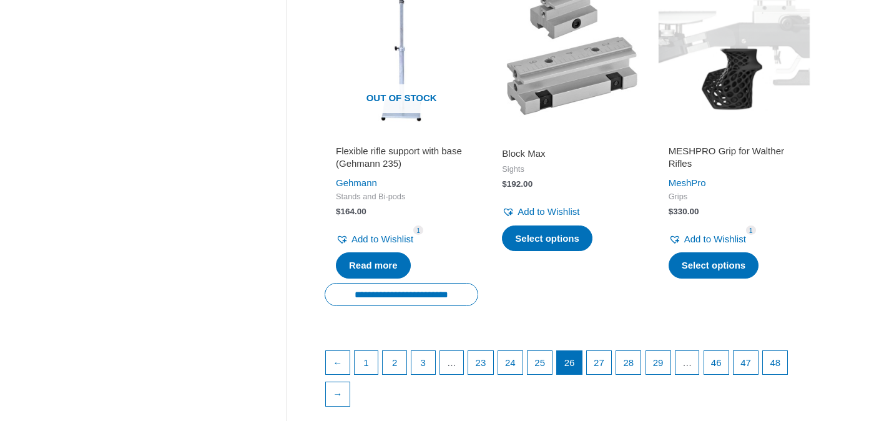
scroll to position [1843, 0]
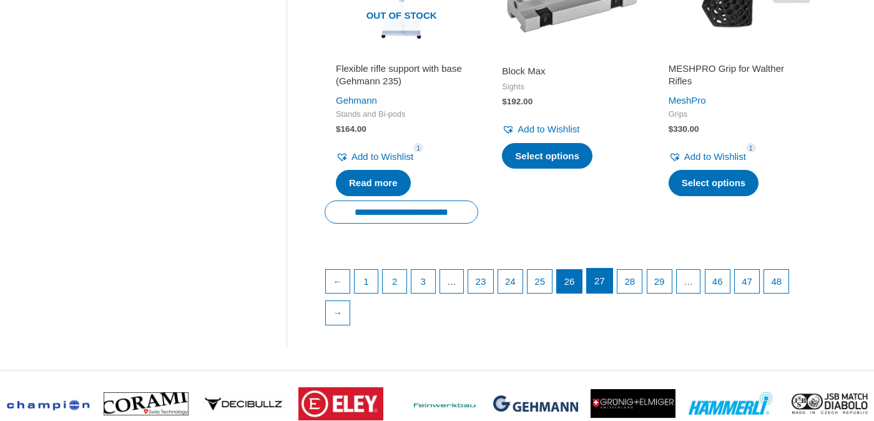
click at [603, 285] on link "27" at bounding box center [600, 280] width 26 height 25
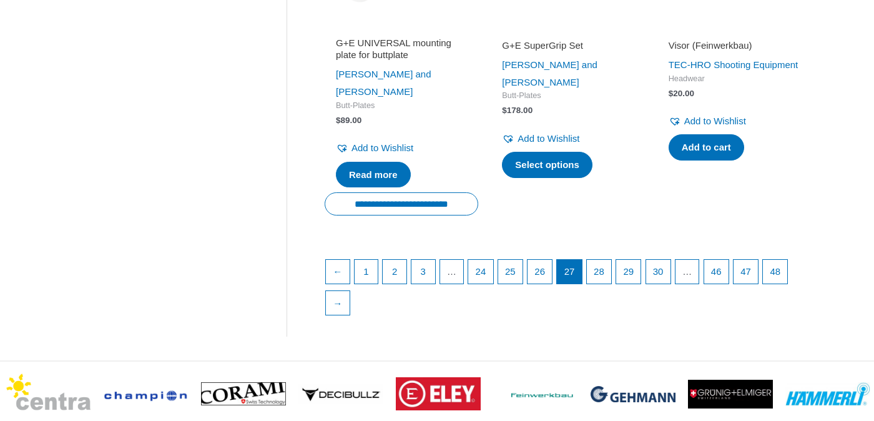
scroll to position [1910, 0]
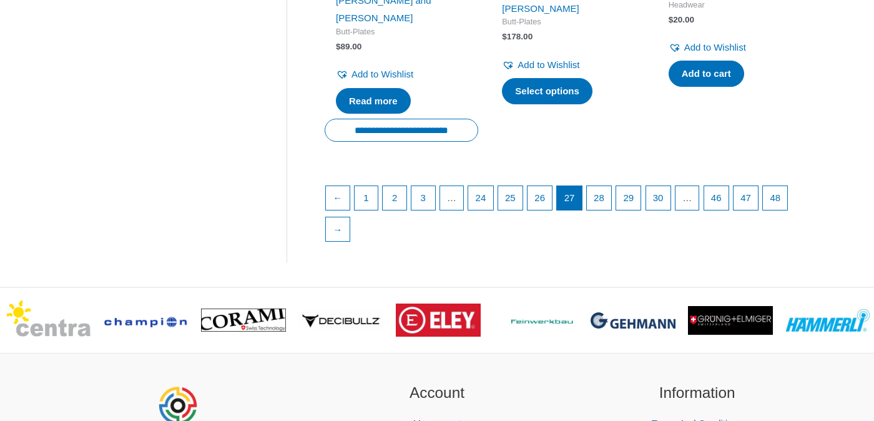
click at [608, 185] on li "28" at bounding box center [599, 197] width 26 height 25
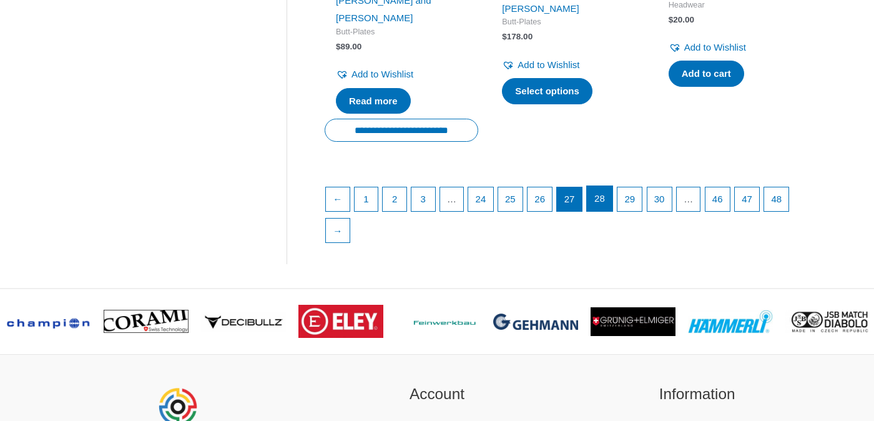
click at [609, 193] on link "28" at bounding box center [600, 198] width 26 height 25
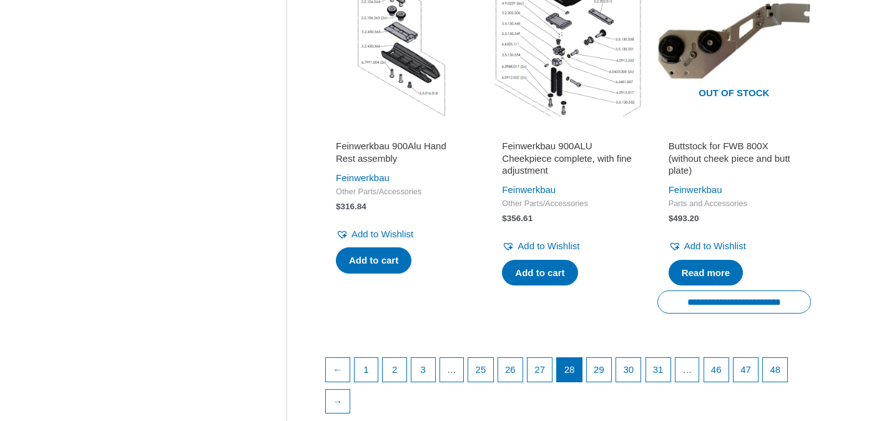
scroll to position [1901, 0]
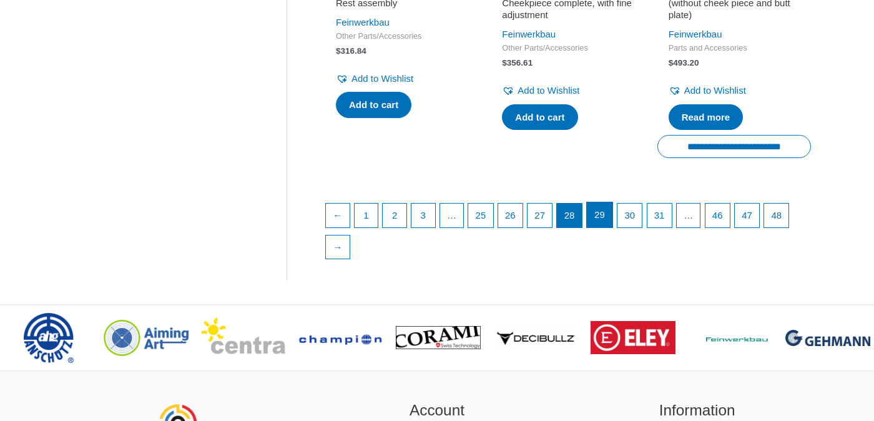
click at [611, 227] on link "29" at bounding box center [600, 214] width 26 height 25
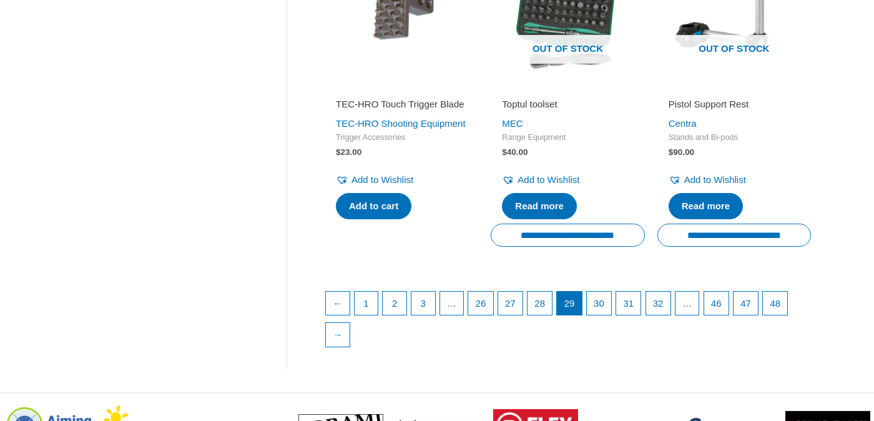
scroll to position [1863, 0]
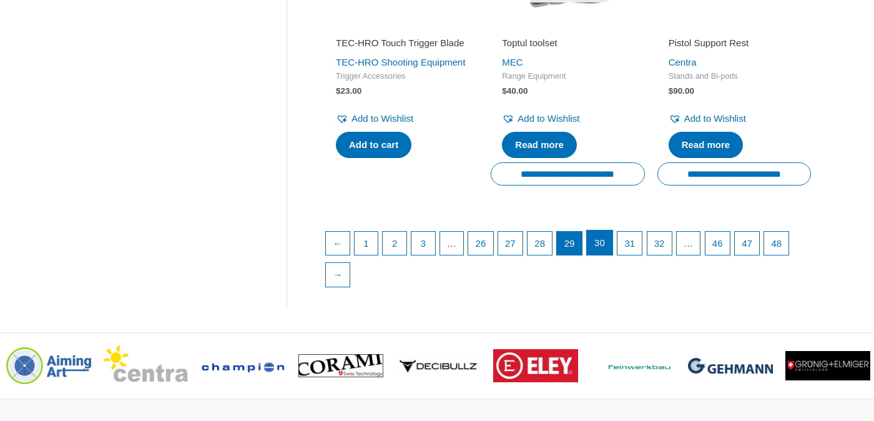
click at [611, 230] on link "30" at bounding box center [600, 242] width 26 height 25
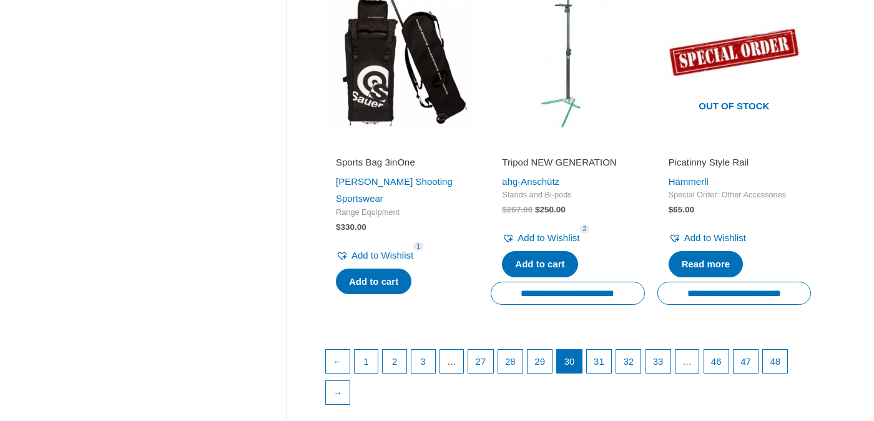
scroll to position [1895, 0]
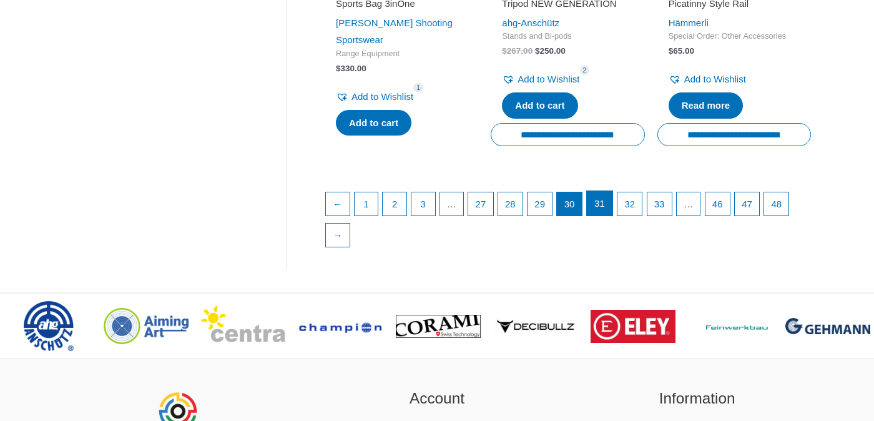
click at [610, 191] on link "31" at bounding box center [600, 203] width 26 height 25
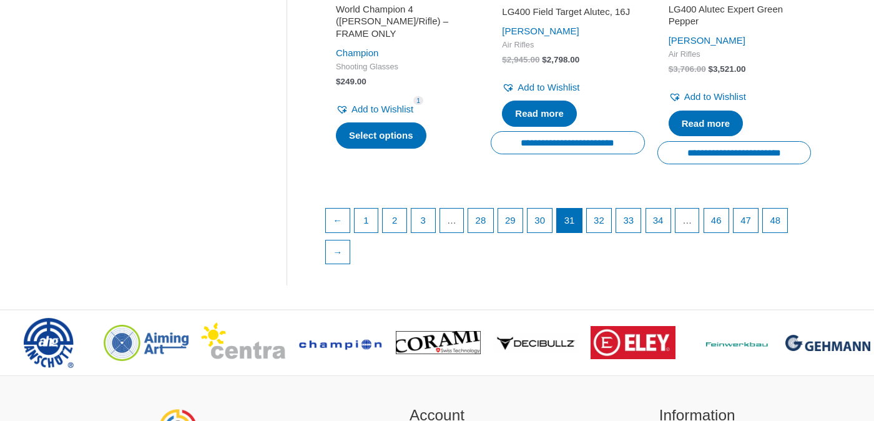
scroll to position [1985, 0]
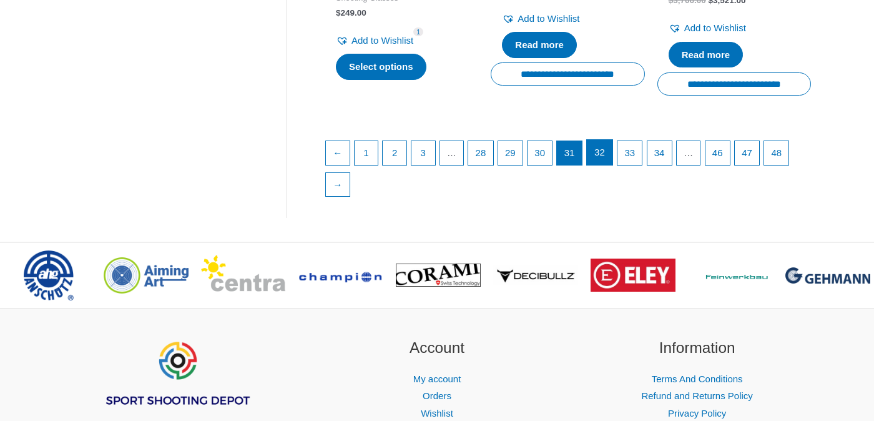
click at [608, 165] on link "32" at bounding box center [600, 152] width 26 height 25
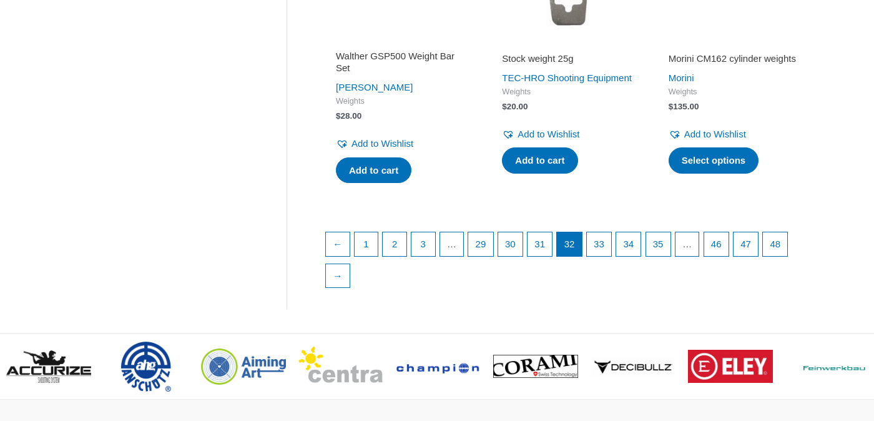
scroll to position [1916, 0]
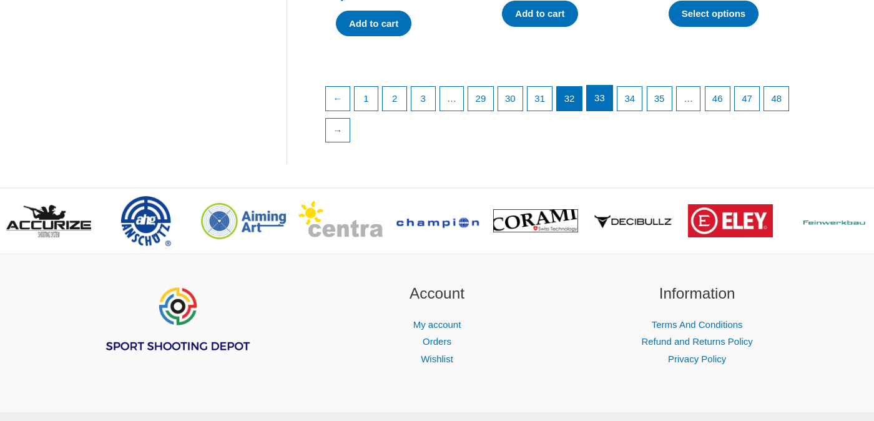
click at [612, 93] on link "33" at bounding box center [600, 97] width 26 height 25
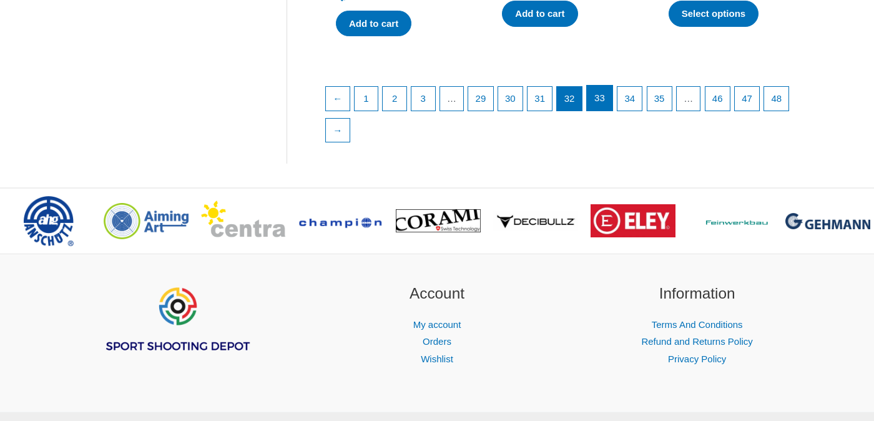
click at [612, 93] on link "33" at bounding box center [600, 97] width 26 height 25
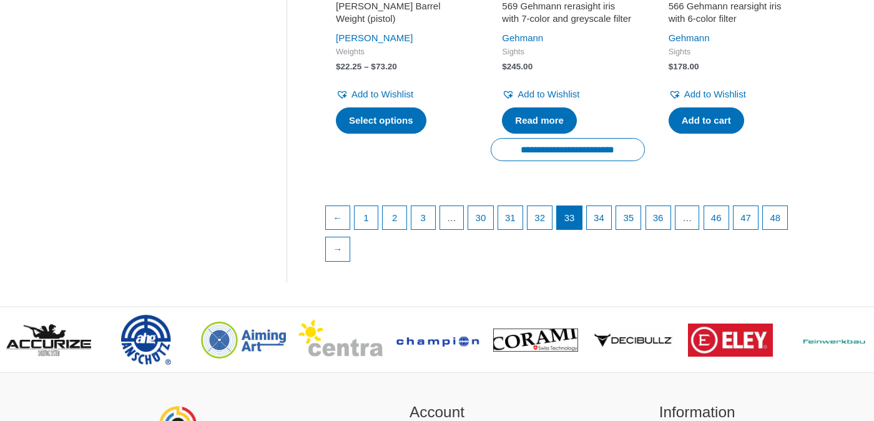
scroll to position [1859, 0]
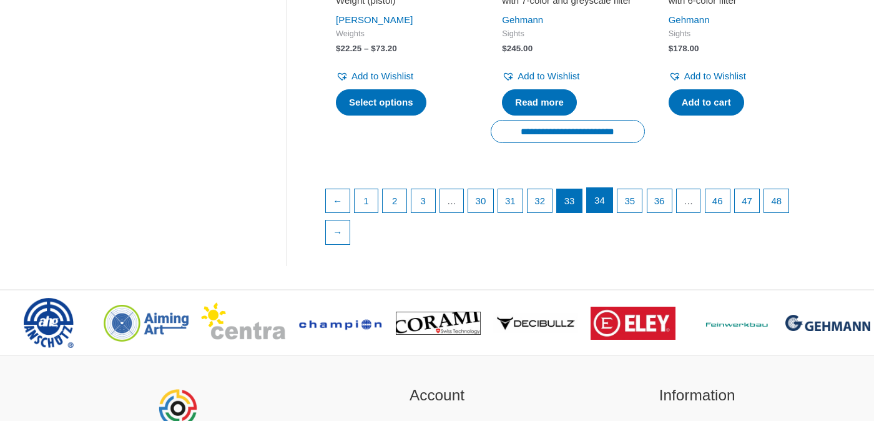
click at [607, 201] on link "34" at bounding box center [600, 200] width 26 height 25
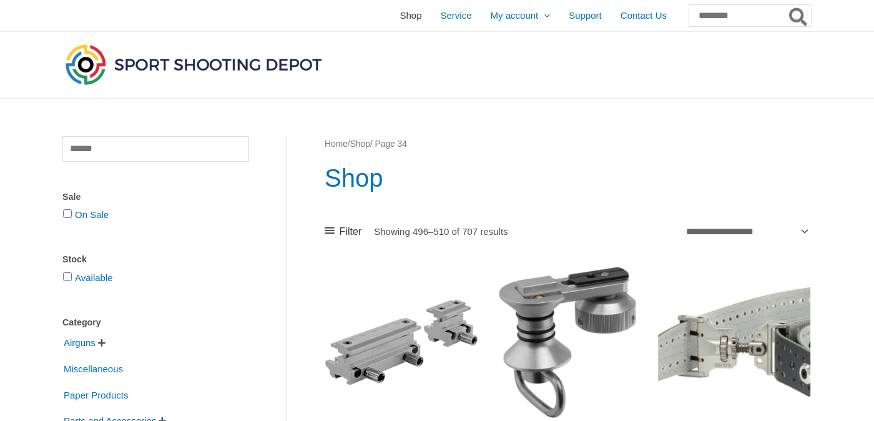
click at [399, 12] on span "Shop" at bounding box center [410, 15] width 22 height 31
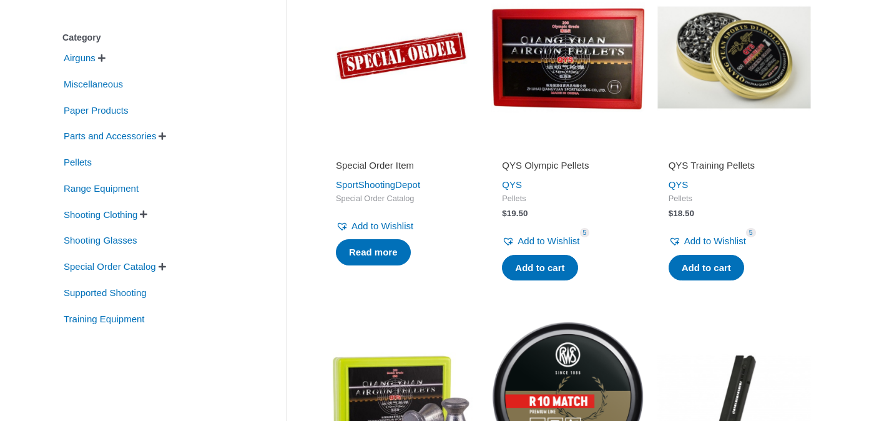
scroll to position [285, 0]
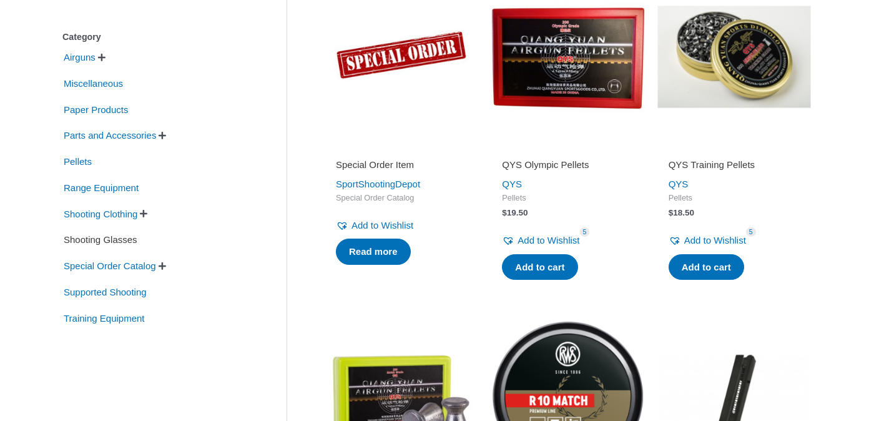
click at [128, 243] on span "Shooting Glasses" at bounding box center [100, 239] width 76 height 21
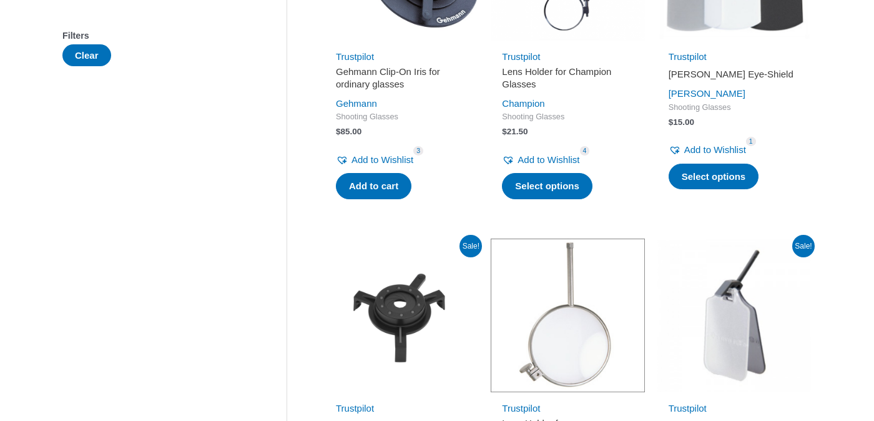
scroll to position [266, 0]
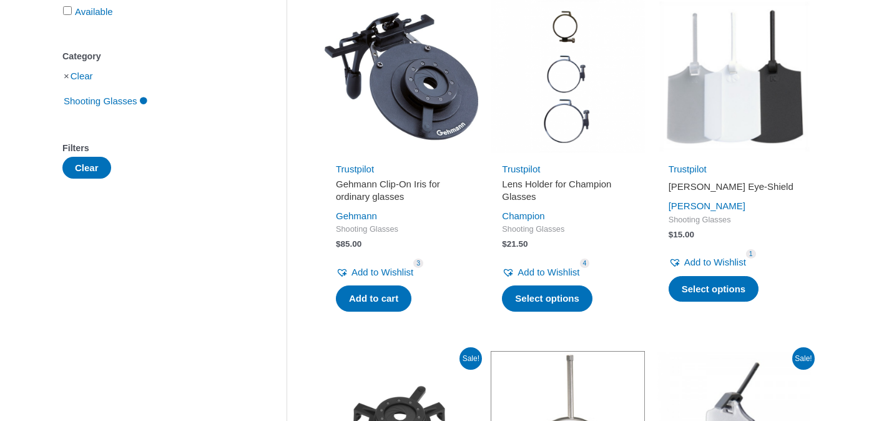
click at [438, 79] on img at bounding box center [401, 76] width 154 height 154
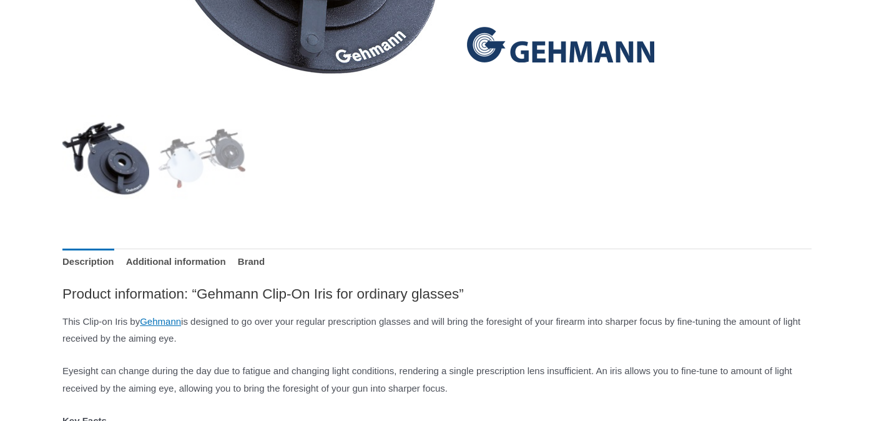
scroll to position [438, 0]
click at [195, 253] on link "Additional information" at bounding box center [176, 261] width 100 height 27
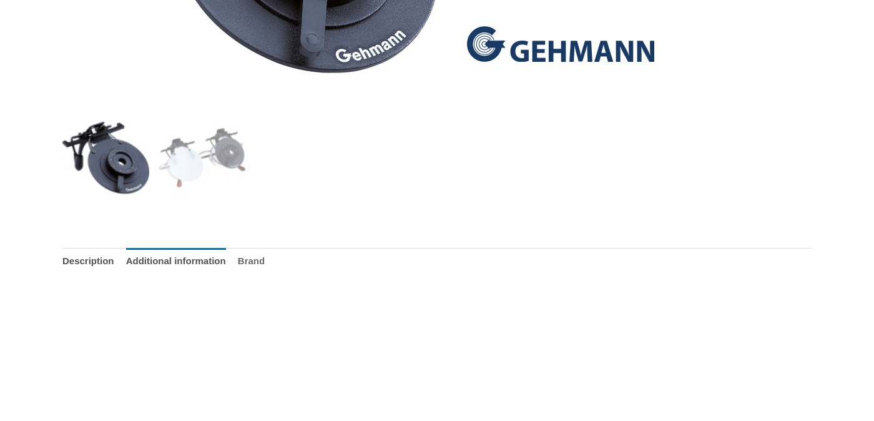
click at [265, 251] on link "Brand" at bounding box center [251, 261] width 27 height 27
click at [109, 263] on link "Description" at bounding box center [88, 261] width 52 height 27
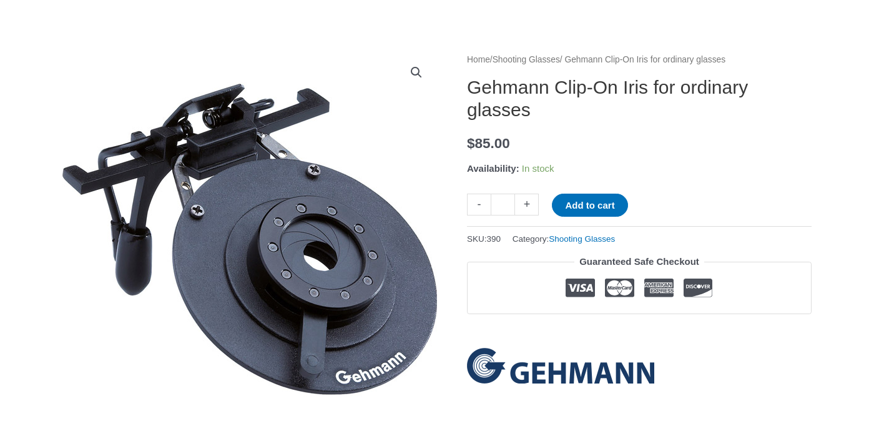
scroll to position [0, 0]
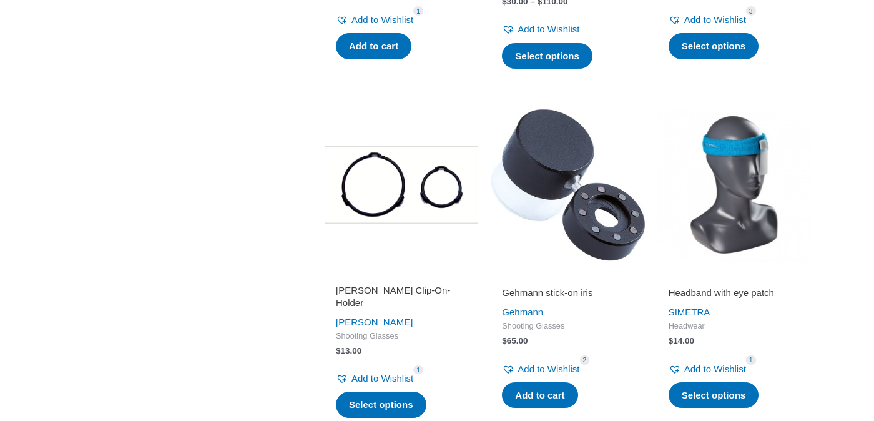
scroll to position [1275, 0]
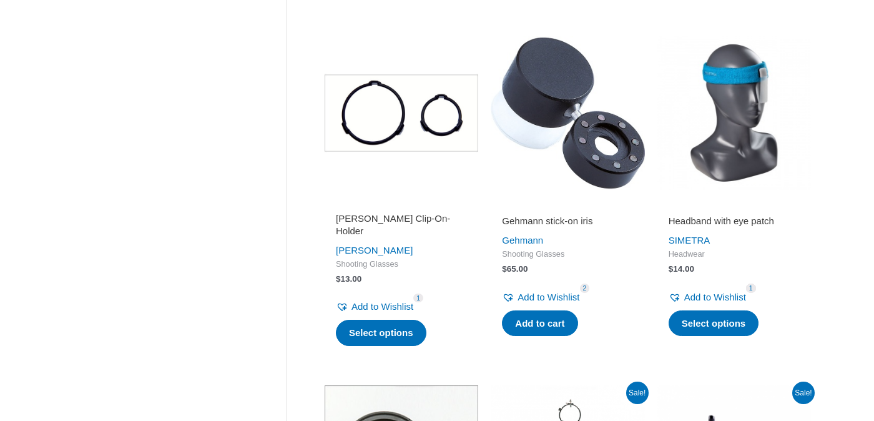
click at [544, 89] on img at bounding box center [567, 113] width 154 height 154
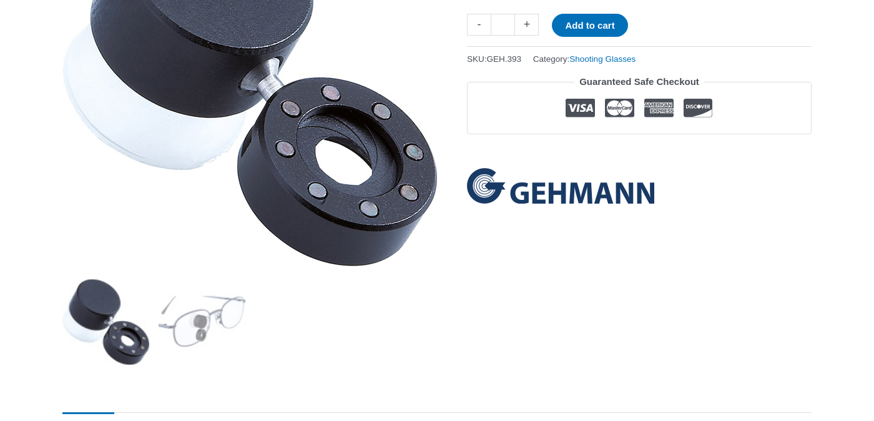
scroll to position [150, 0]
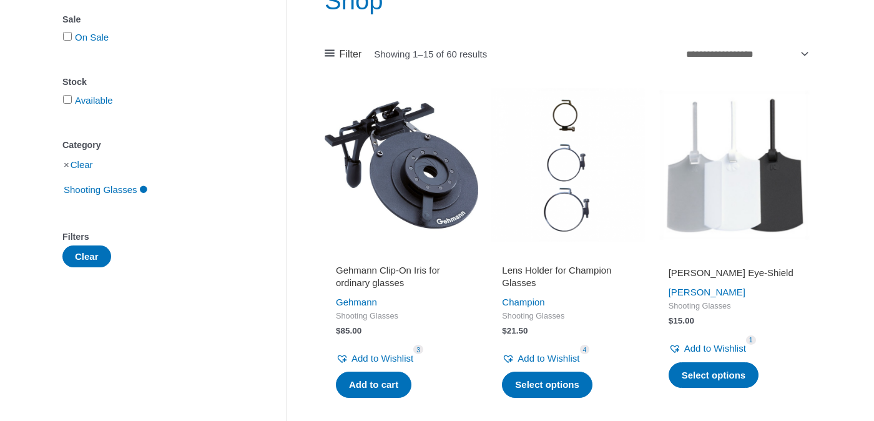
scroll to position [170, 0]
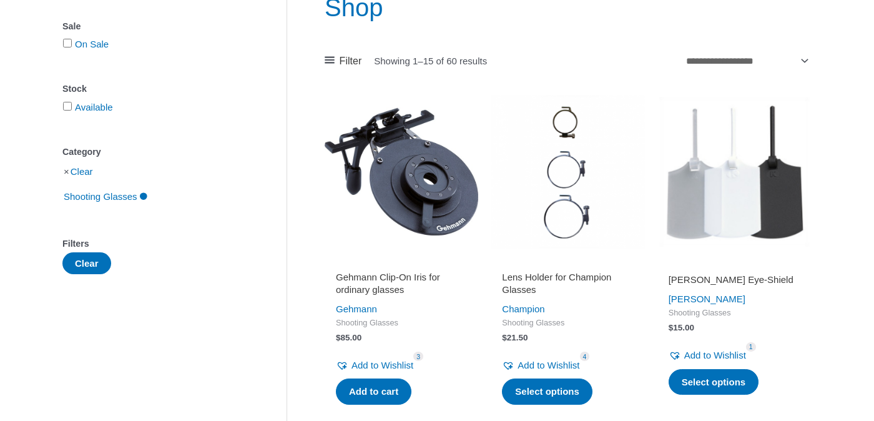
click at [403, 192] on img at bounding box center [401, 172] width 154 height 154
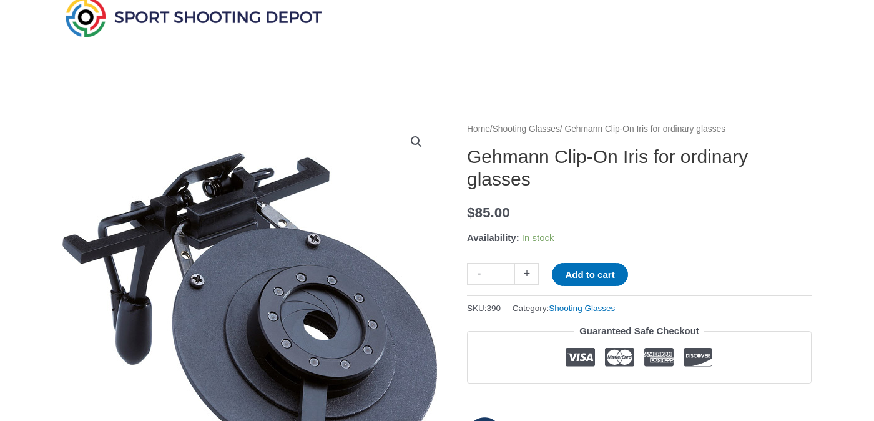
scroll to position [50, 0]
